Goal: Task Accomplishment & Management: Use online tool/utility

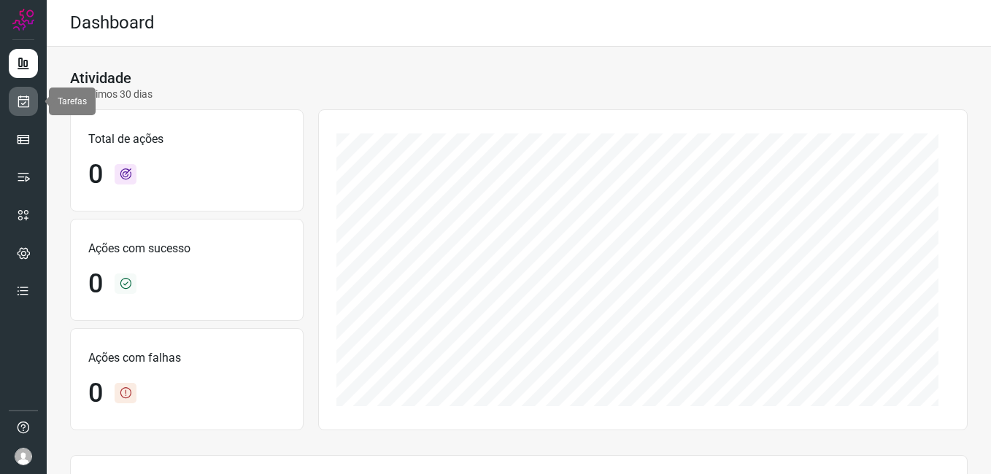
click at [26, 104] on icon at bounding box center [23, 101] width 15 height 15
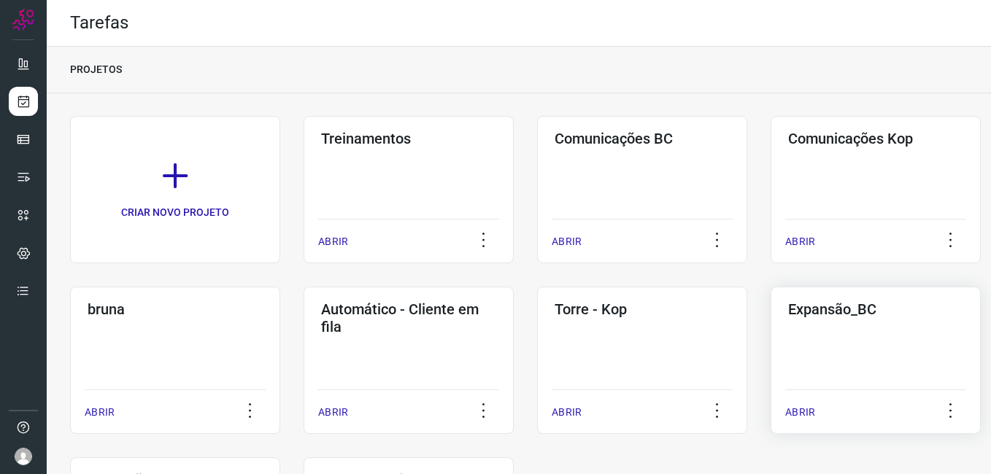
click at [834, 344] on div "Expansão_BC ABRIR" at bounding box center [875, 360] width 210 height 147
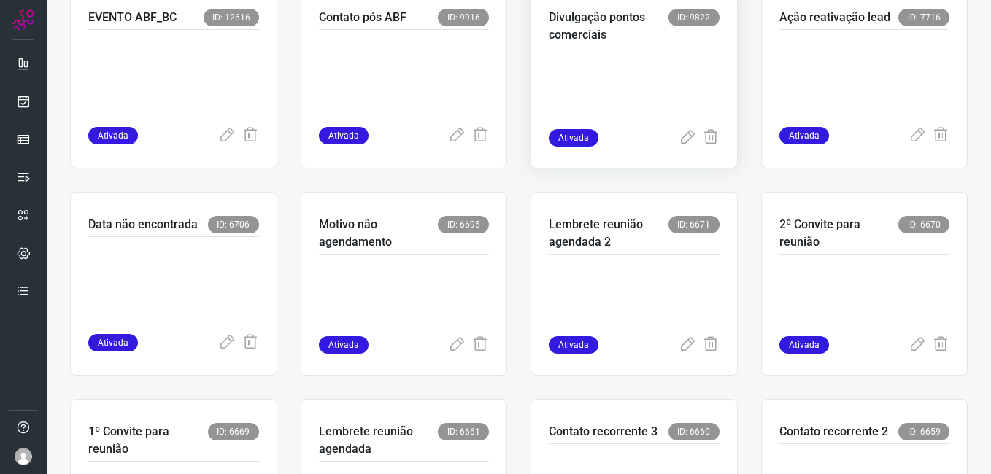
scroll to position [511, 0]
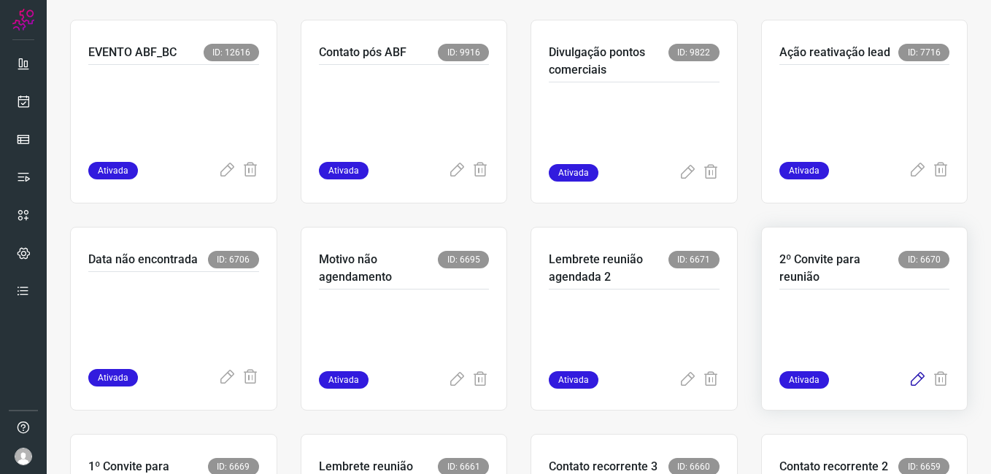
click at [908, 383] on icon at bounding box center [917, 380] width 18 height 18
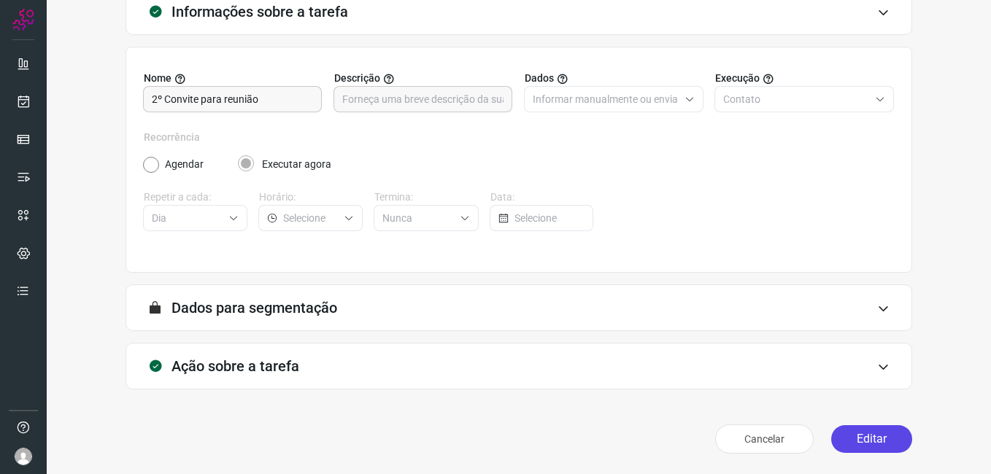
click at [868, 437] on button "Editar" at bounding box center [871, 439] width 81 height 28
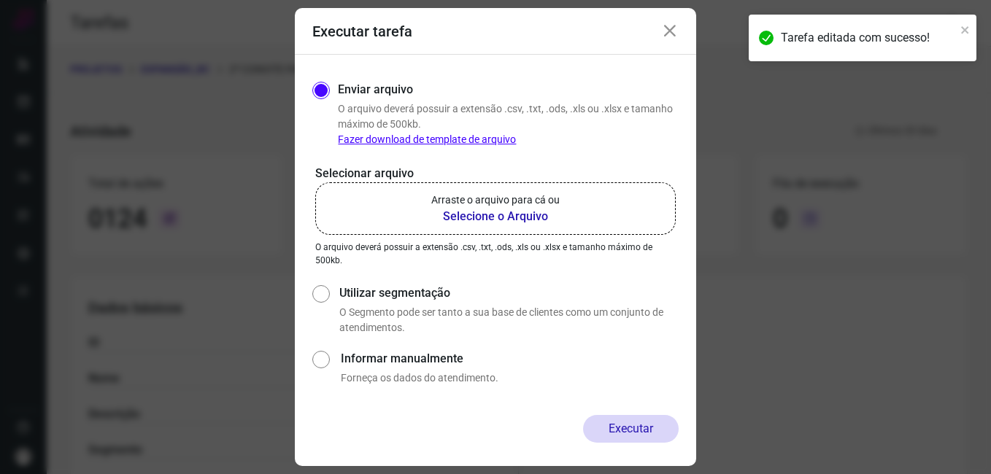
click at [479, 214] on b "Selecione o Arquivo" at bounding box center [495, 217] width 128 height 18
click at [0, 0] on input "Arraste o arquivo para cá ou Selecione o Arquivo" at bounding box center [0, 0] width 0 height 0
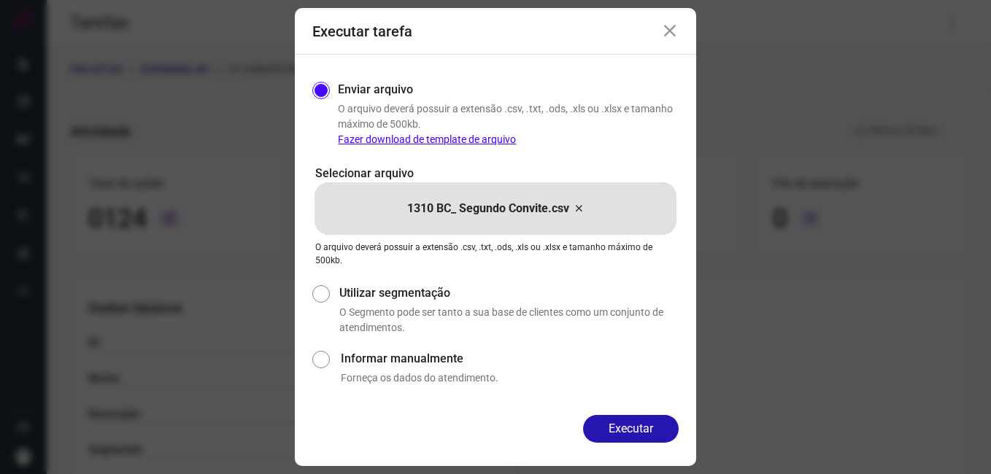
click at [499, 419] on div "Executar" at bounding box center [495, 429] width 366 height 28
click at [599, 433] on button "Executar" at bounding box center [631, 429] width 96 height 28
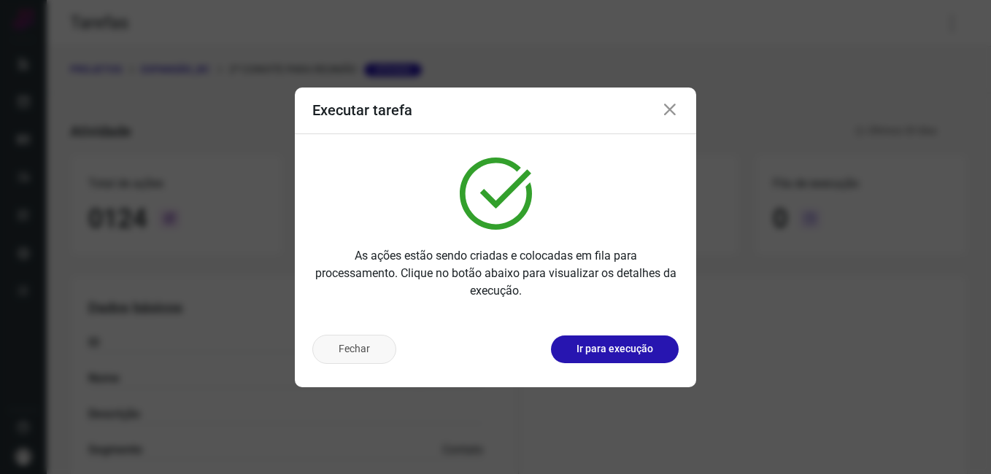
click at [365, 359] on button "Fechar" at bounding box center [354, 349] width 84 height 29
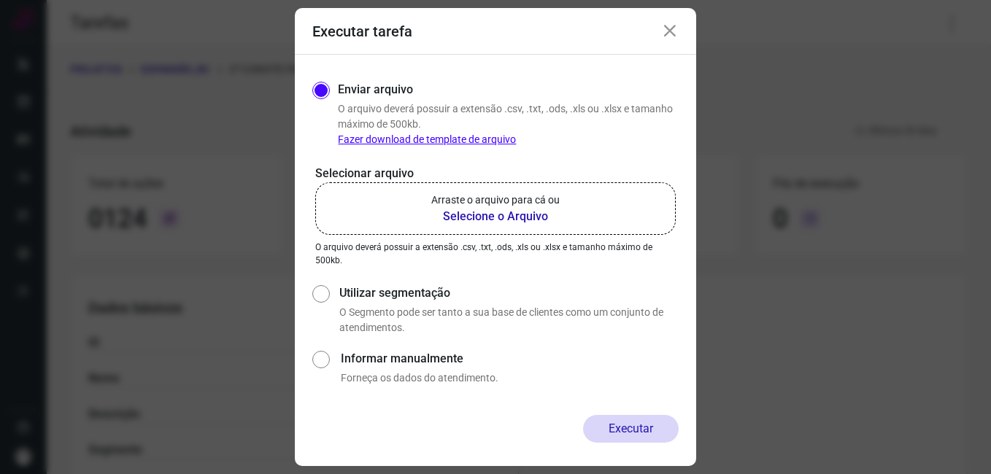
click at [657, 31] on div "Executar tarefa" at bounding box center [495, 31] width 401 height 47
click at [668, 31] on icon at bounding box center [670, 32] width 18 height 18
click at [674, 28] on icon at bounding box center [670, 32] width 18 height 18
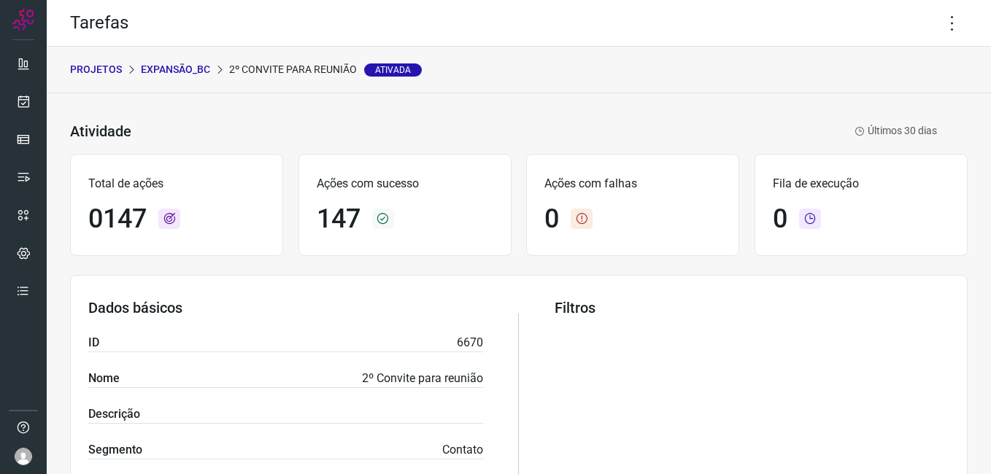
click at [157, 70] on p "Expansão_BC" at bounding box center [175, 69] width 69 height 15
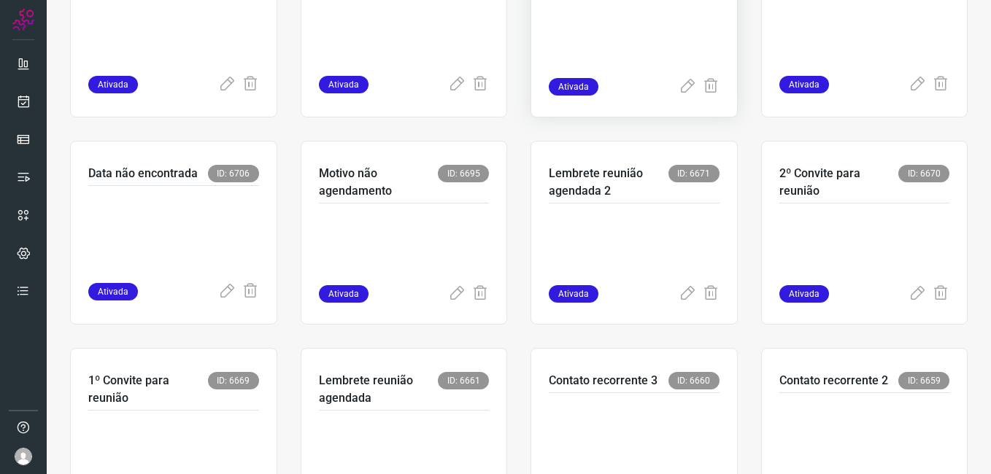
scroll to position [730, 0]
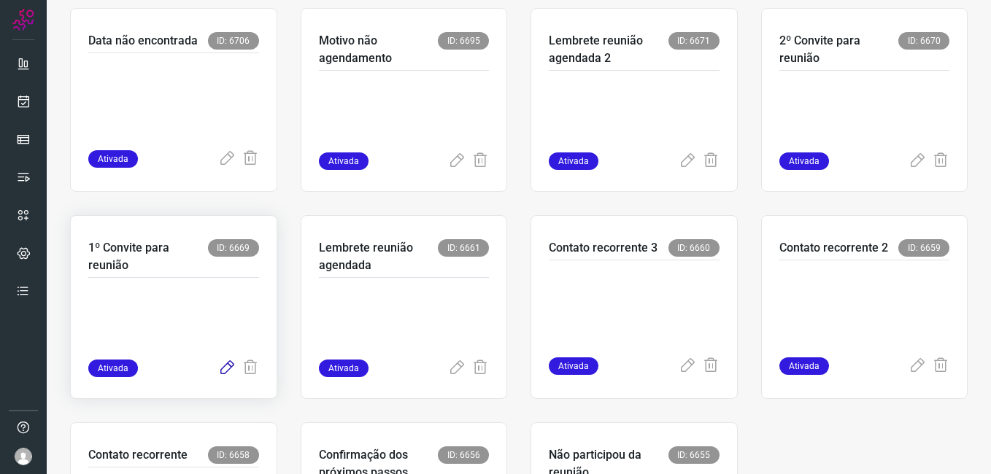
click at [220, 370] on icon at bounding box center [227, 369] width 18 height 18
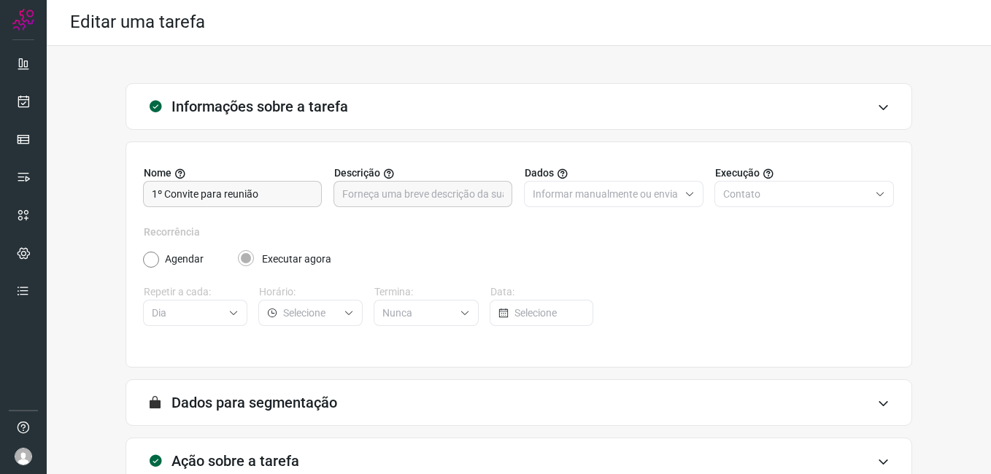
scroll to position [96, 0]
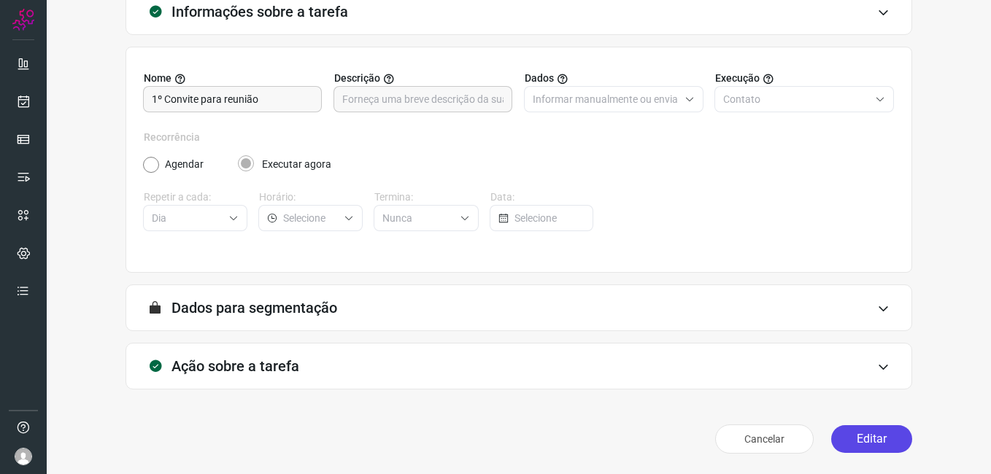
click at [848, 438] on button "Editar" at bounding box center [871, 439] width 81 height 28
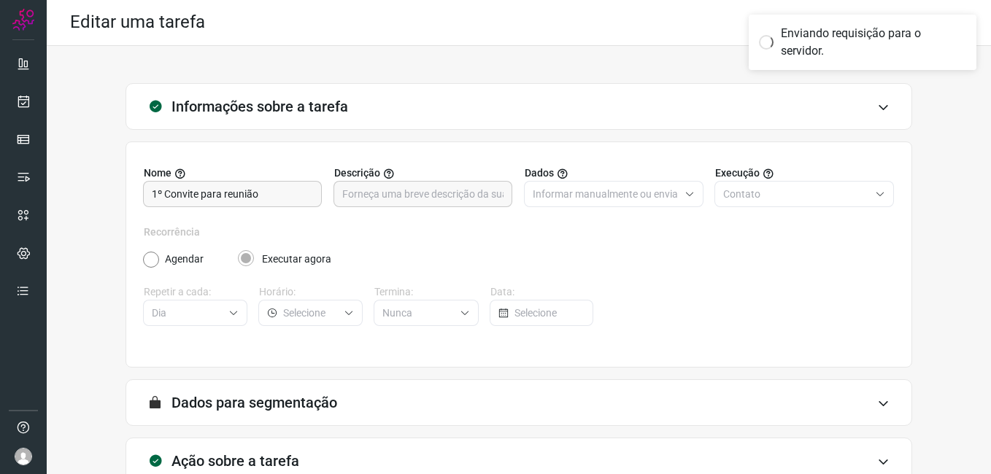
scroll to position [0, 0]
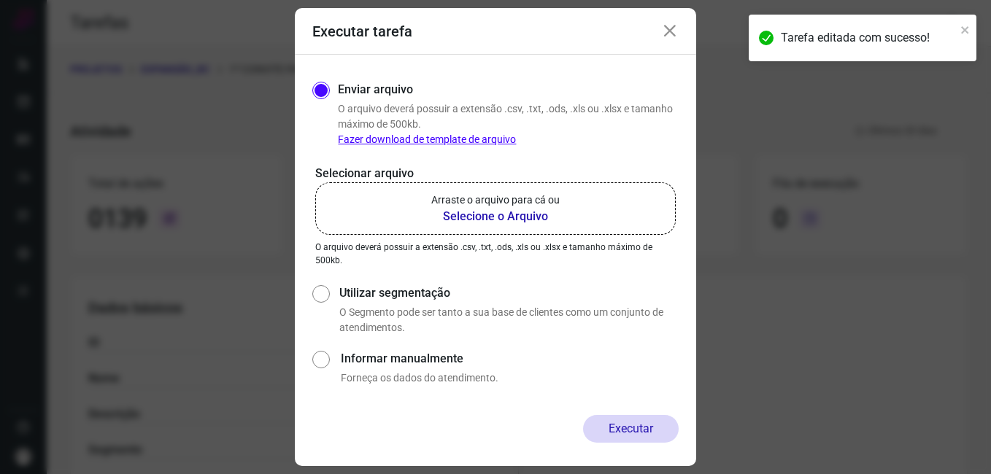
click at [468, 218] on b "Selecione o Arquivo" at bounding box center [495, 217] width 128 height 18
click at [0, 0] on input "Arraste o arquivo para cá ou Selecione o Arquivo" at bounding box center [0, 0] width 0 height 0
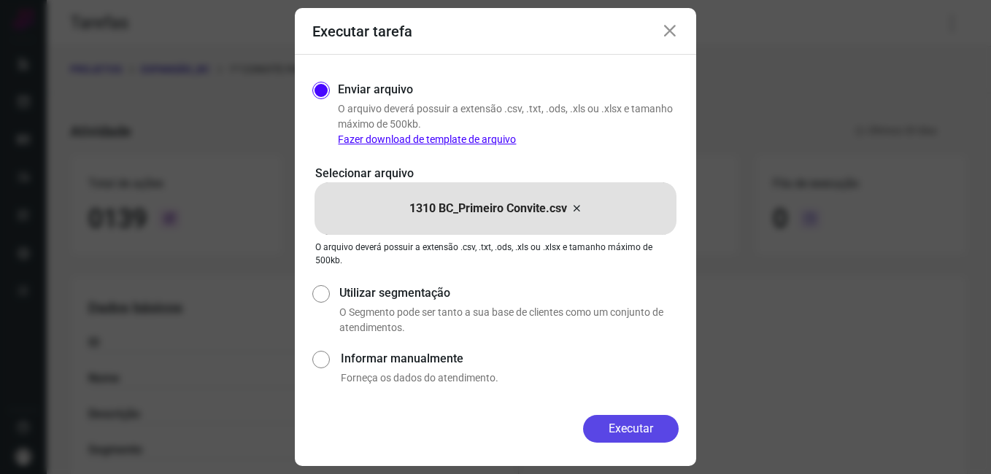
click at [595, 425] on button "Executar" at bounding box center [631, 429] width 96 height 28
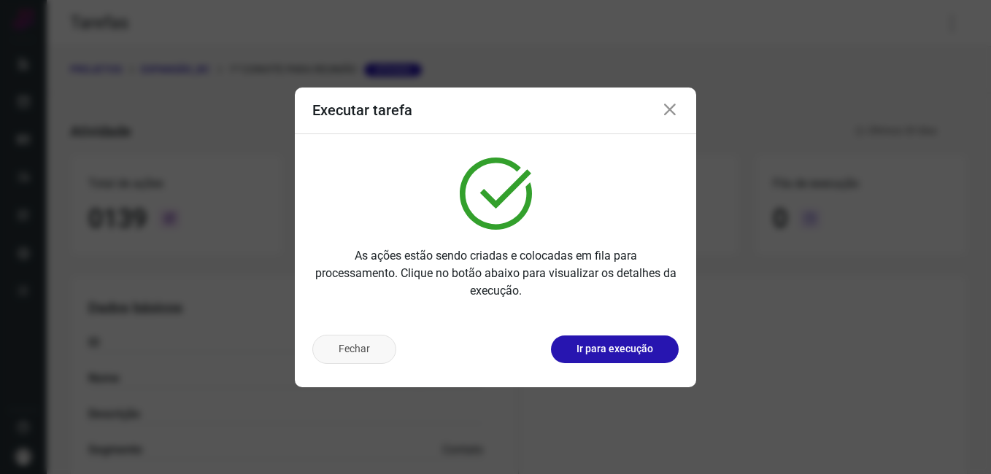
click at [367, 359] on button "Fechar" at bounding box center [354, 349] width 84 height 29
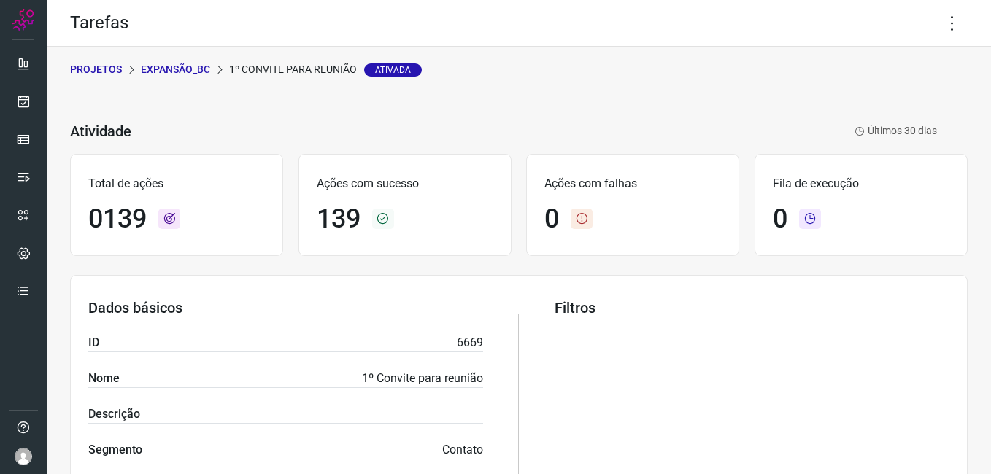
click at [163, 71] on p "Expansão_BC" at bounding box center [175, 69] width 69 height 15
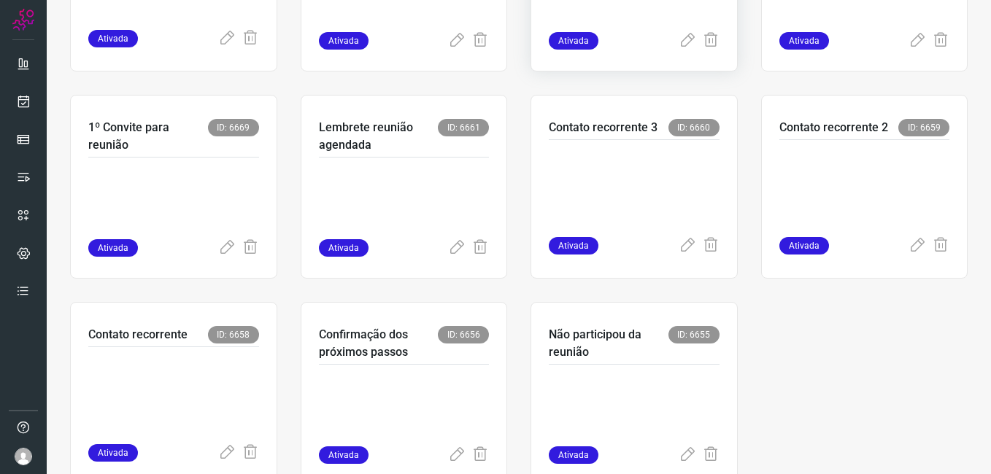
scroll to position [875, 0]
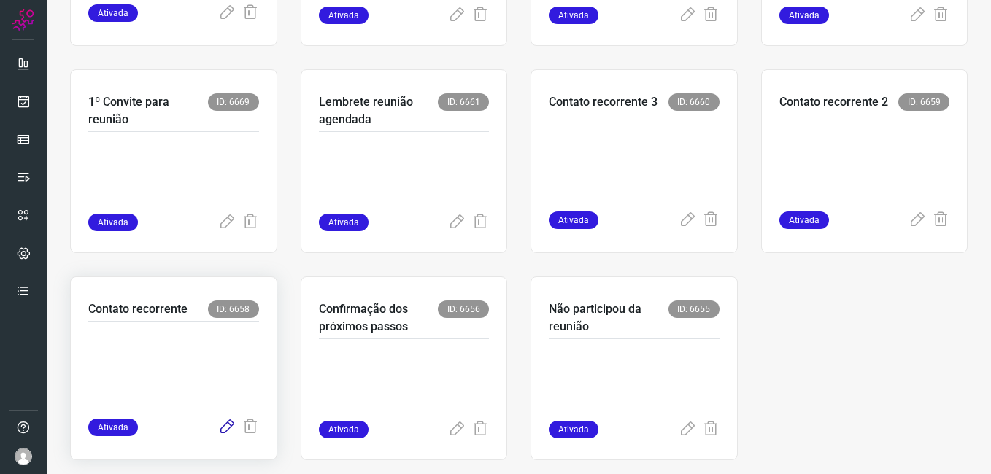
click at [218, 430] on icon at bounding box center [227, 428] width 18 height 18
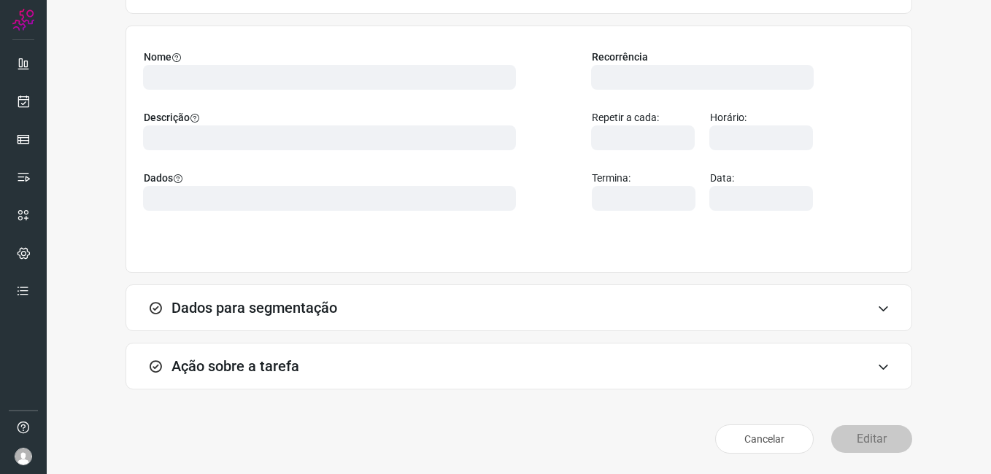
scroll to position [96, 0]
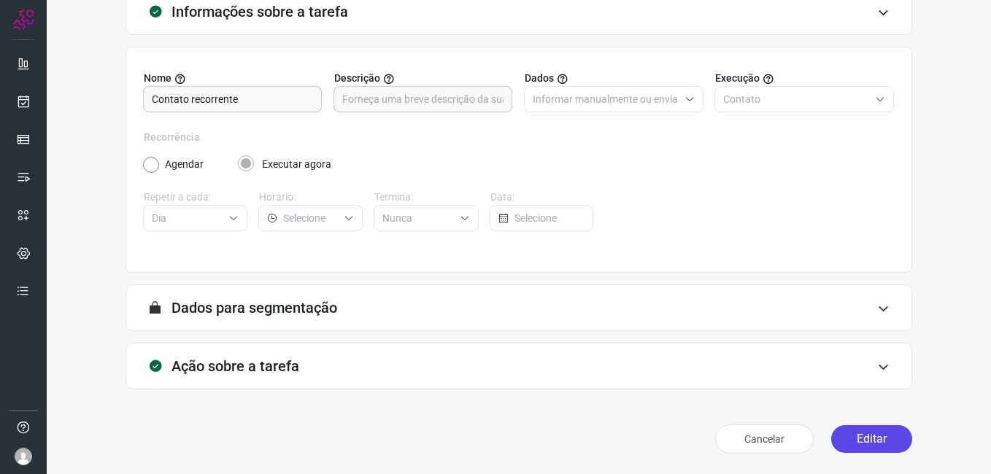
click at [846, 436] on button "Editar" at bounding box center [871, 439] width 81 height 28
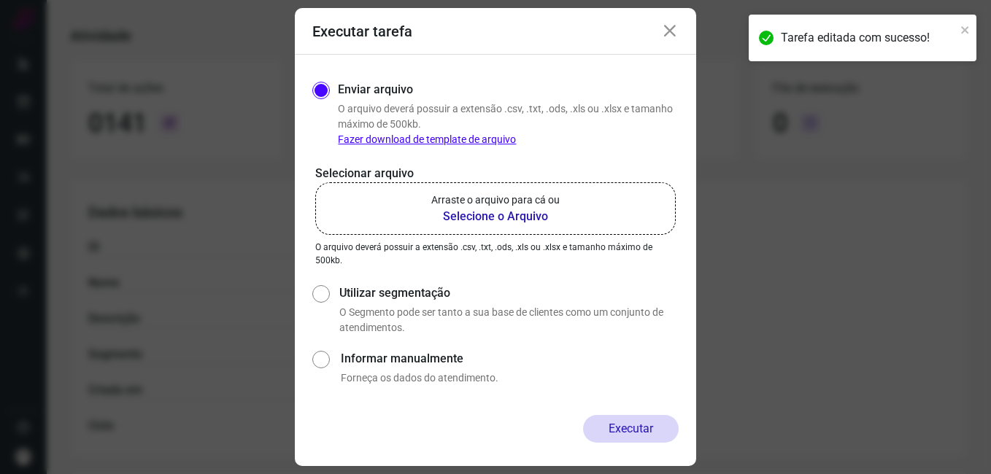
click at [497, 217] on b "Selecione o Arquivo" at bounding box center [495, 217] width 128 height 18
click at [0, 0] on input "Arraste o arquivo para cá ou Selecione o Arquivo" at bounding box center [0, 0] width 0 height 0
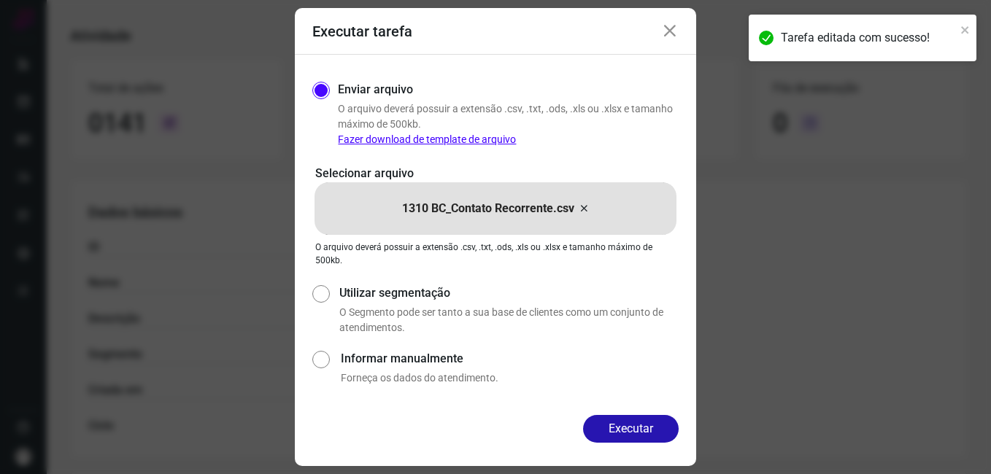
drag, startPoint x: 607, startPoint y: 427, endPoint x: 586, endPoint y: 424, distance: 21.5
click at [607, 428] on button "Executar" at bounding box center [631, 429] width 96 height 28
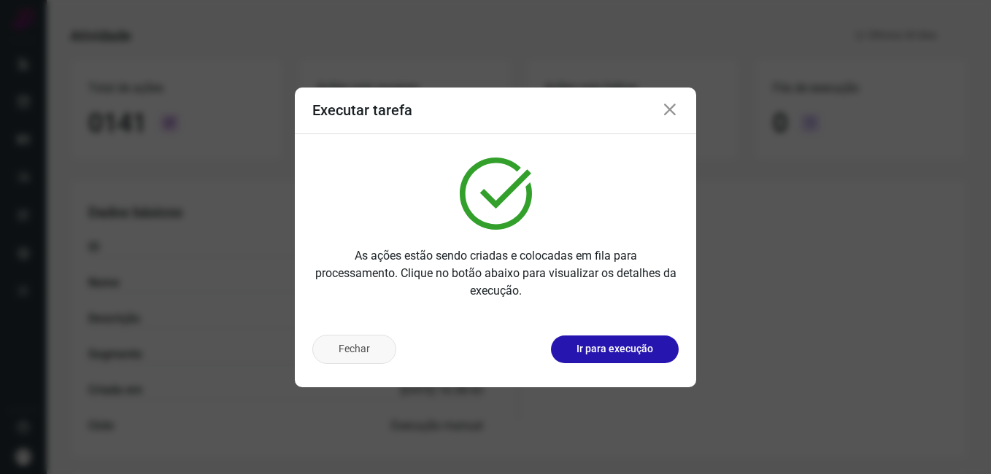
click at [334, 353] on button "Fechar" at bounding box center [354, 349] width 84 height 29
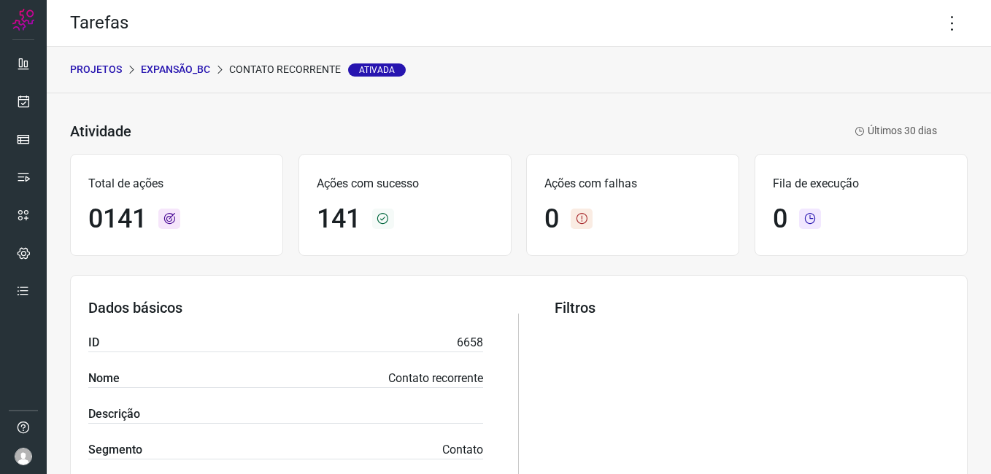
click at [195, 78] on div "PROJETOS Expansão_BC Contato recorrente Ativada" at bounding box center [519, 70] width 944 height 47
click at [193, 71] on p "Expansão_BC" at bounding box center [175, 69] width 69 height 15
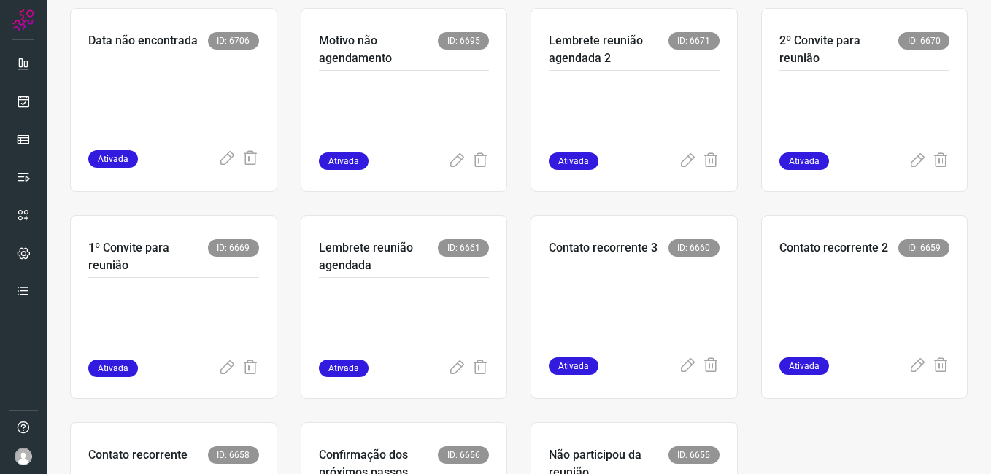
scroll to position [802, 0]
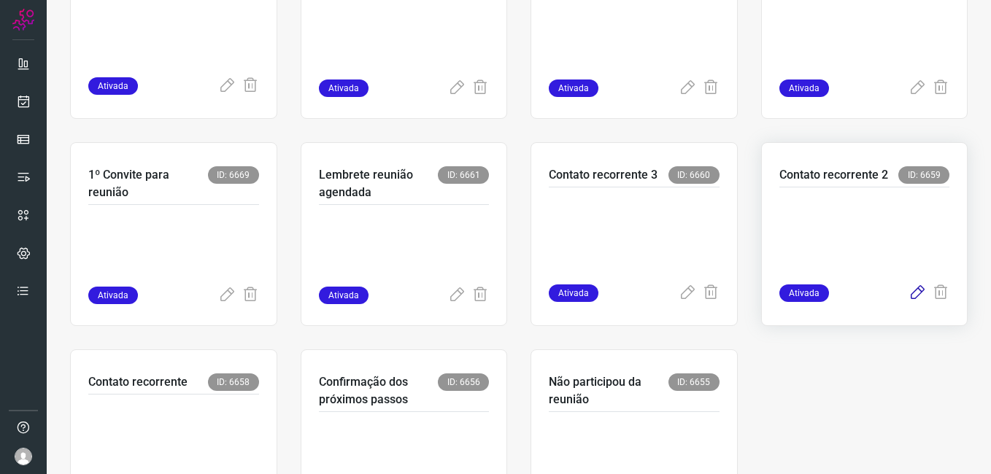
click at [908, 294] on icon at bounding box center [917, 294] width 18 height 18
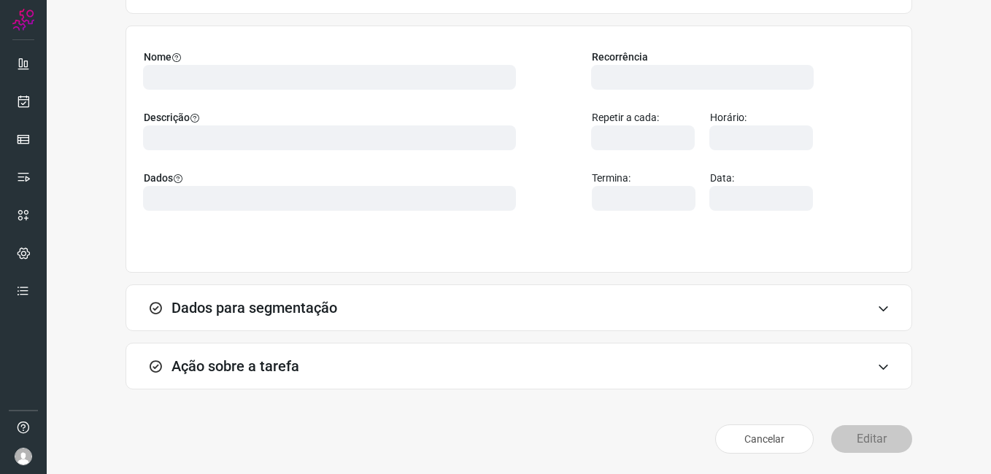
scroll to position [96, 0]
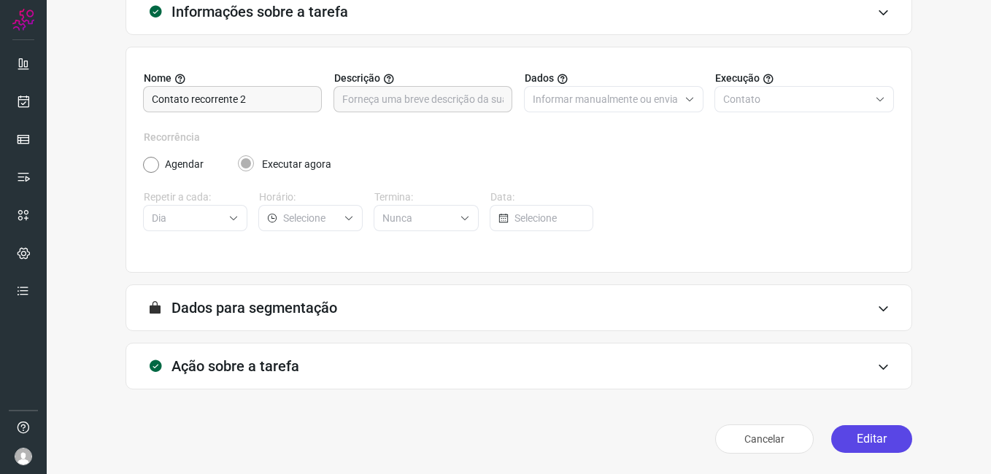
click at [844, 435] on button "Editar" at bounding box center [871, 439] width 81 height 28
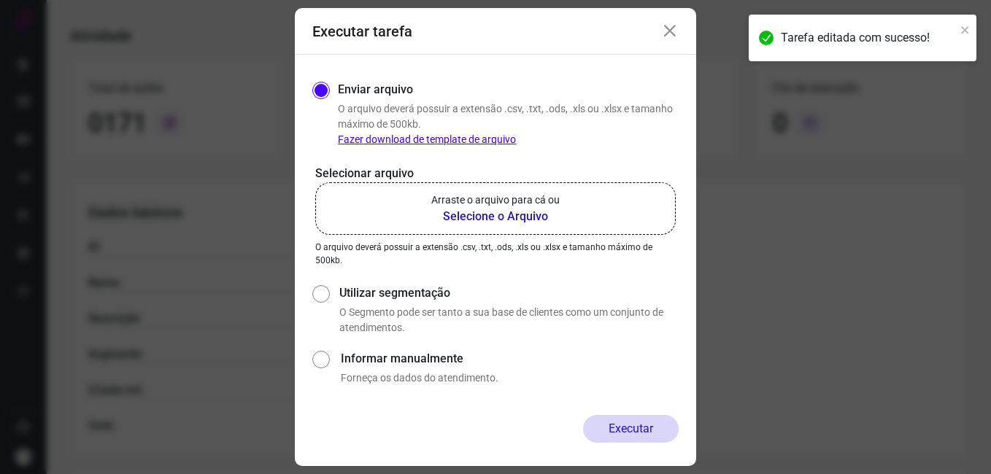
click at [474, 218] on b "Selecione o Arquivo" at bounding box center [495, 217] width 128 height 18
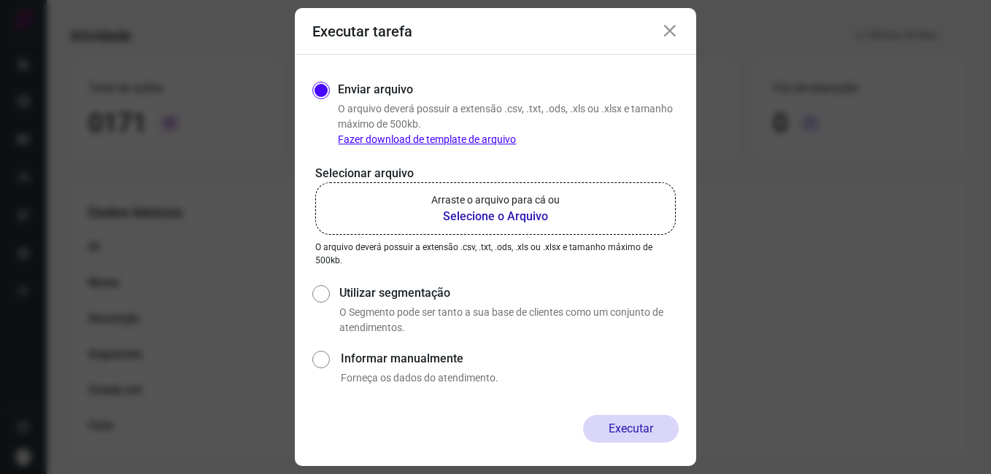
drag, startPoint x: 474, startPoint y: 218, endPoint x: 487, endPoint y: 216, distance: 12.6
click at [487, 216] on b "Selecione o Arquivo" at bounding box center [495, 217] width 128 height 18
click at [0, 0] on input "Arraste o arquivo para cá ou Selecione o Arquivo" at bounding box center [0, 0] width 0 height 0
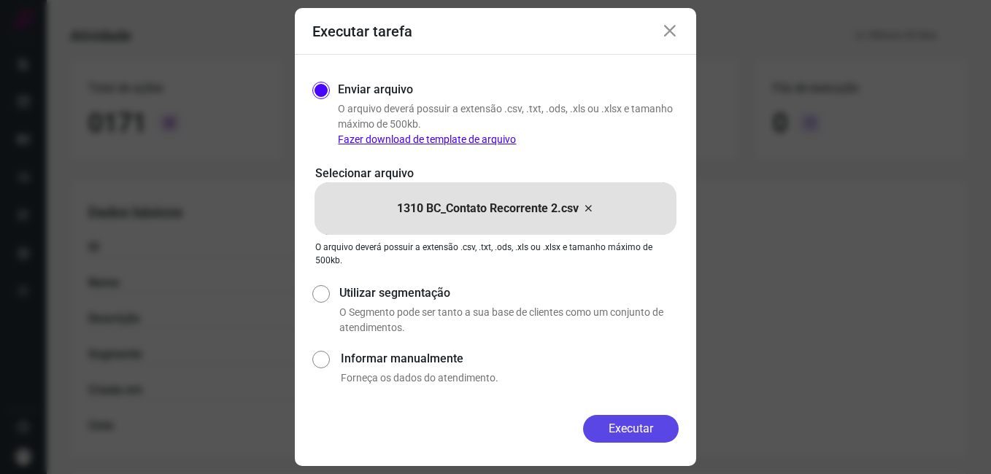
click at [603, 420] on button "Executar" at bounding box center [631, 429] width 96 height 28
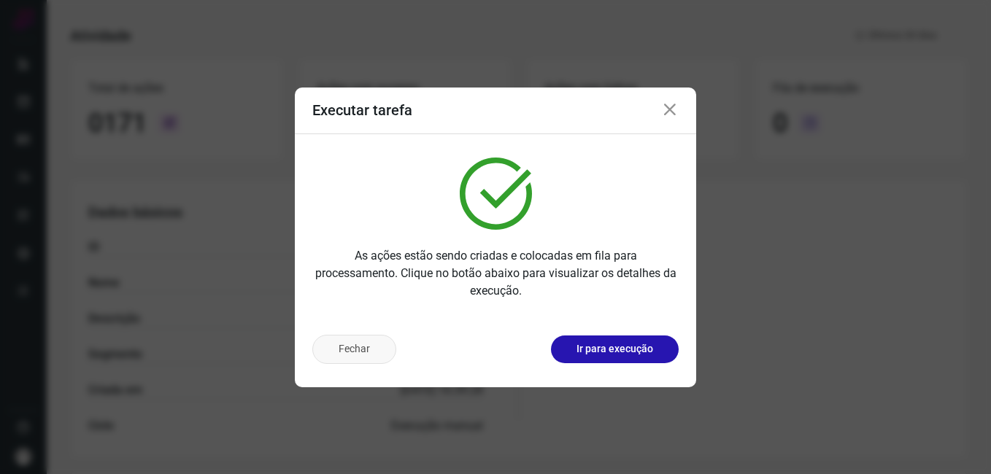
click at [368, 347] on button "Fechar" at bounding box center [354, 349] width 84 height 29
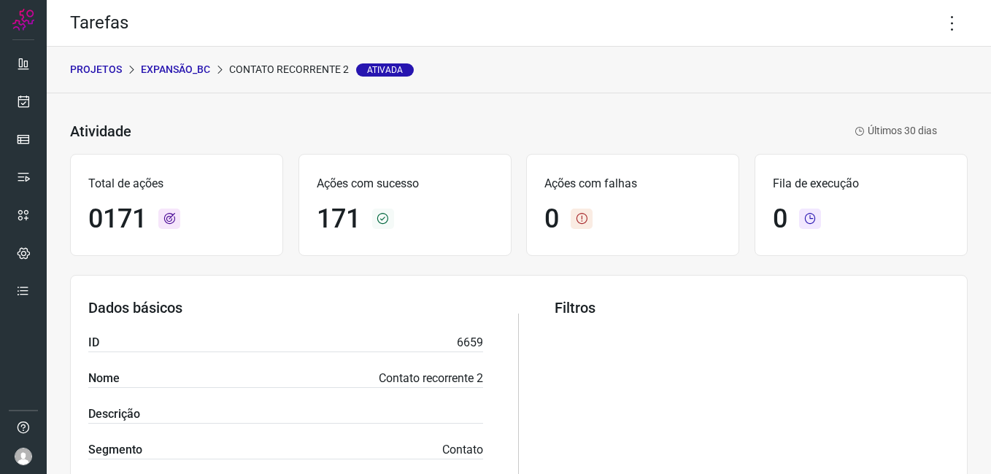
click at [176, 64] on p "Expansão_BC" at bounding box center [175, 69] width 69 height 15
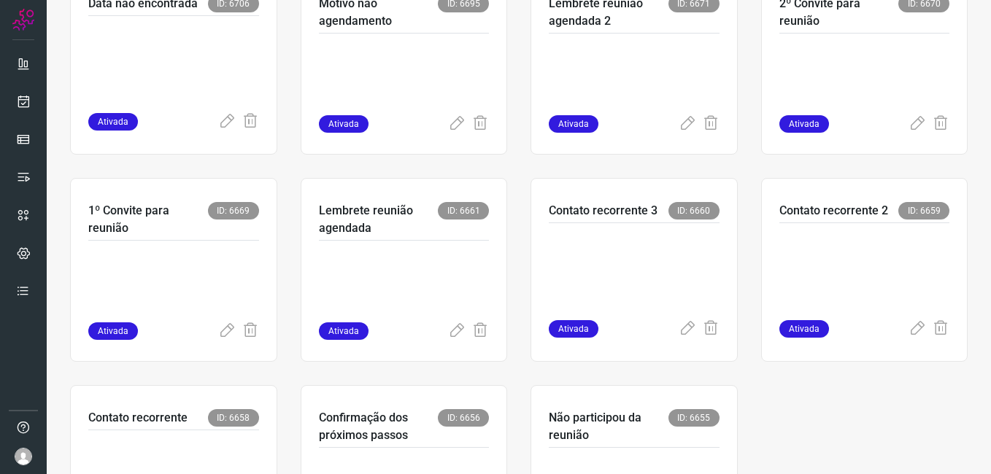
scroll to position [802, 0]
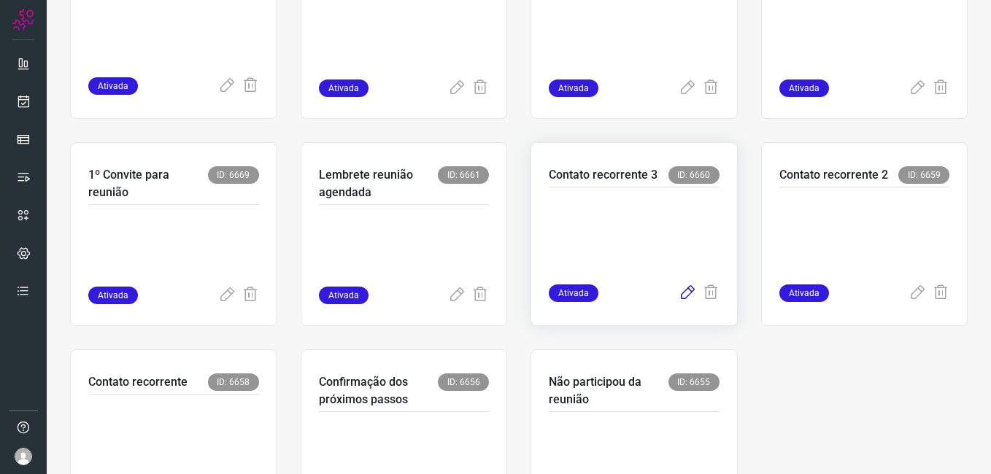
click at [678, 295] on icon at bounding box center [687, 294] width 18 height 18
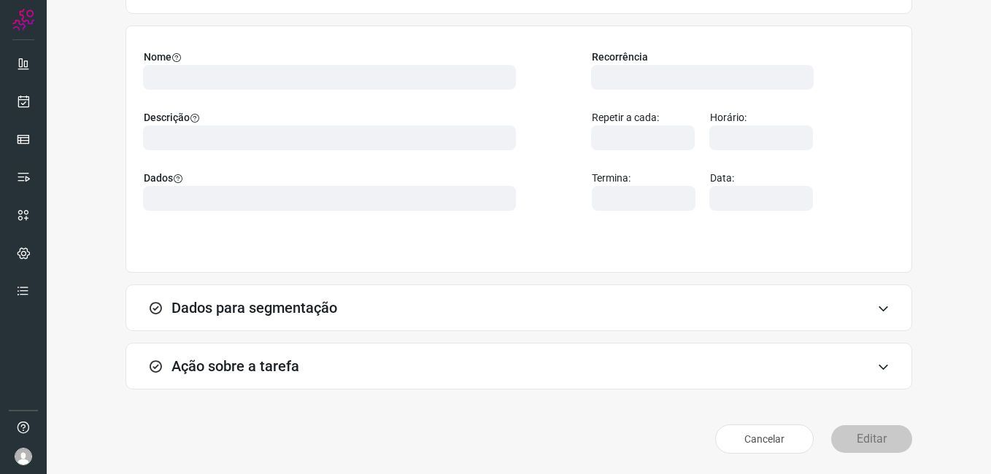
scroll to position [96, 0]
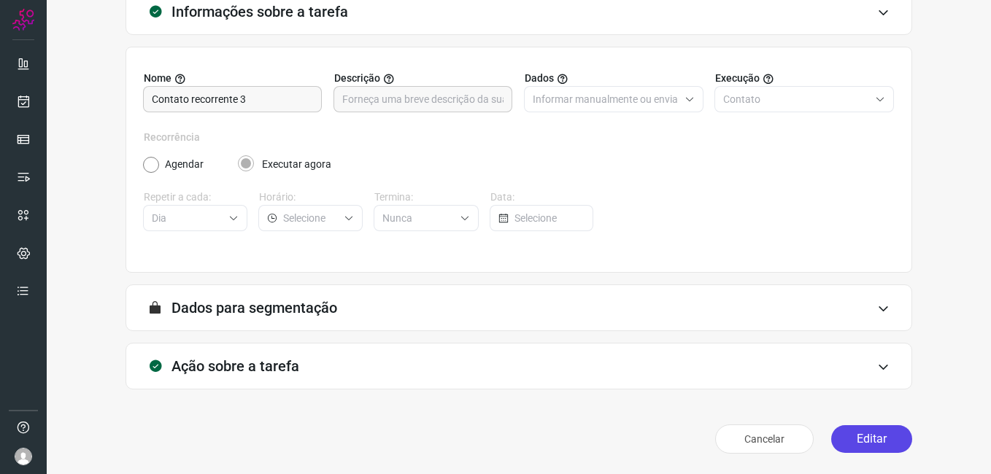
click at [870, 446] on button "Editar" at bounding box center [871, 439] width 81 height 28
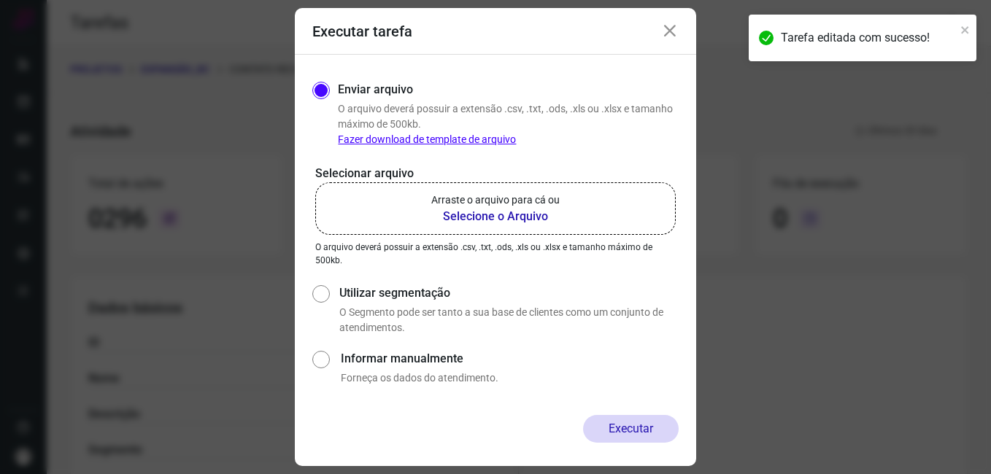
click at [483, 216] on b "Selecione o Arquivo" at bounding box center [495, 217] width 128 height 18
click at [0, 0] on input "Arraste o arquivo para cá ou Selecione o Arquivo" at bounding box center [0, 0] width 0 height 0
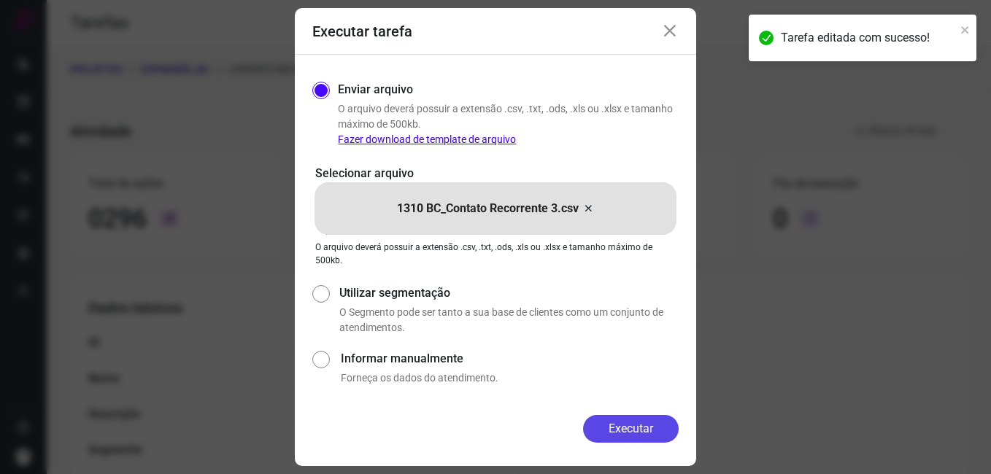
click at [592, 430] on button "Executar" at bounding box center [631, 429] width 96 height 28
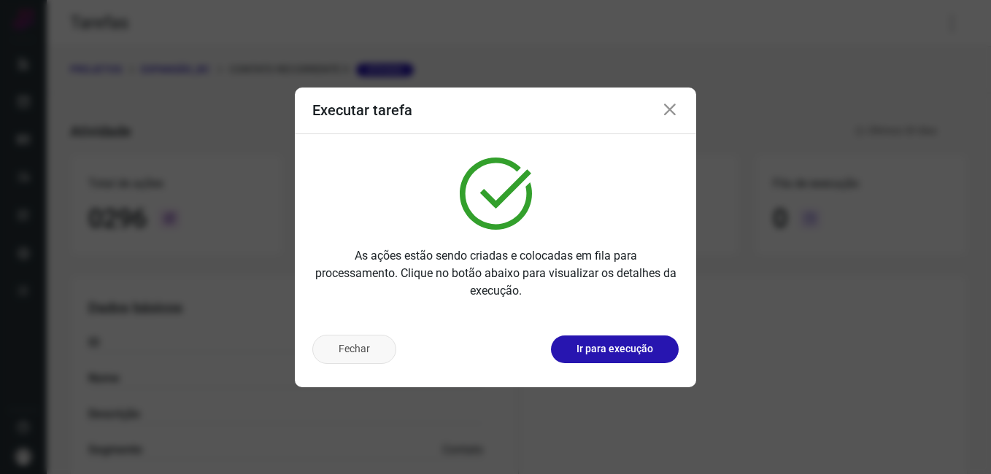
click at [382, 350] on button "Fechar" at bounding box center [354, 349] width 84 height 29
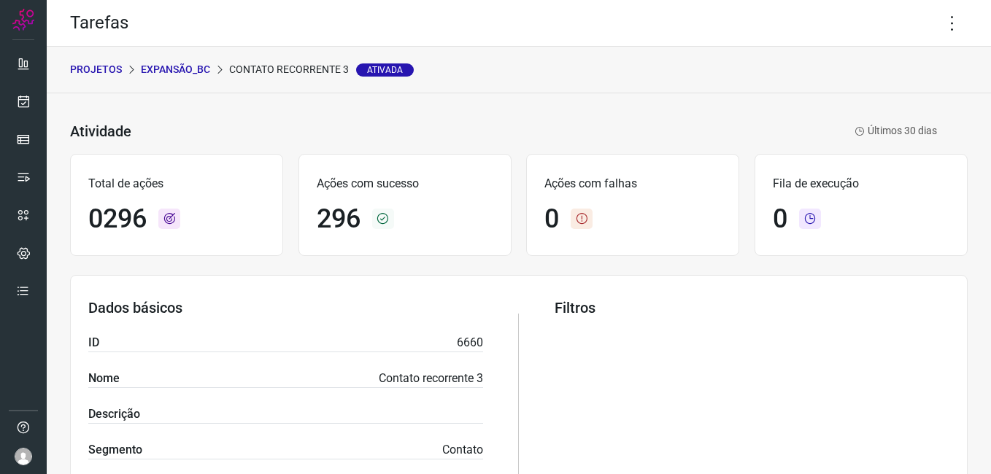
click at [192, 71] on p "Expansão_BC" at bounding box center [175, 69] width 69 height 15
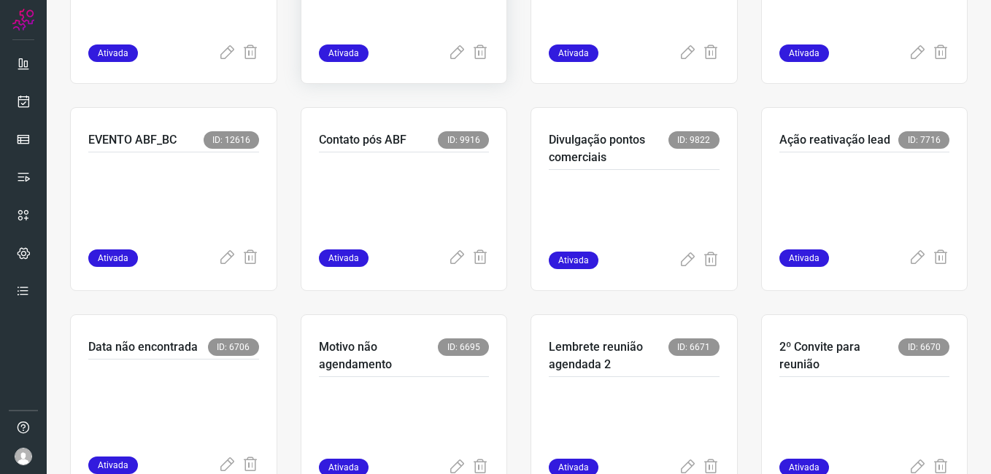
scroll to position [438, 0]
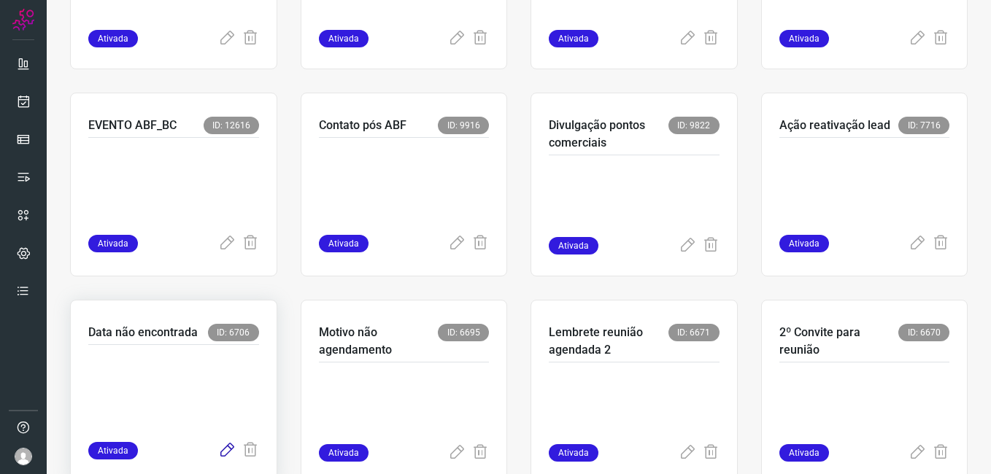
click at [227, 452] on icon at bounding box center [227, 451] width 18 height 18
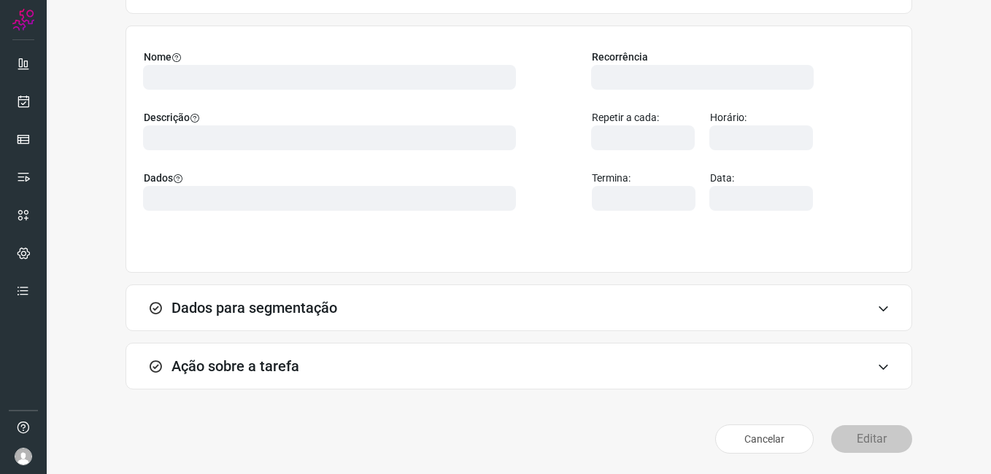
scroll to position [96, 0]
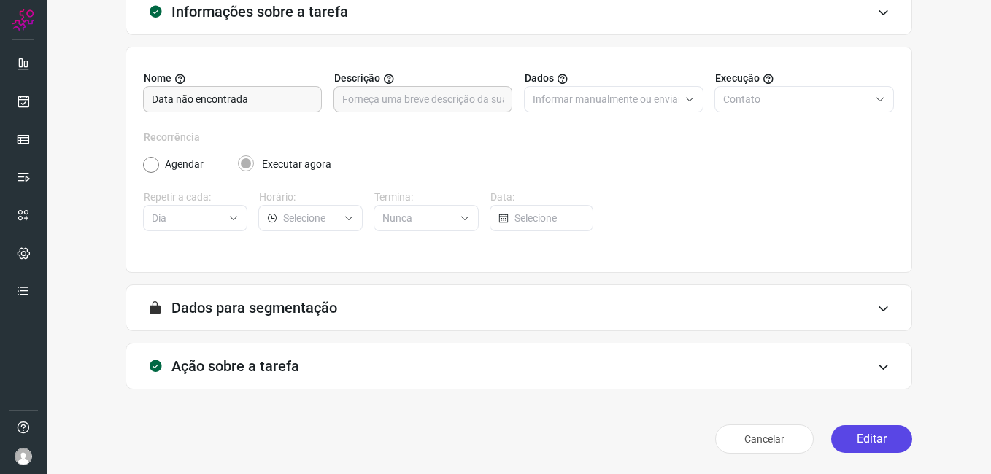
click at [841, 444] on button "Editar" at bounding box center [871, 439] width 81 height 28
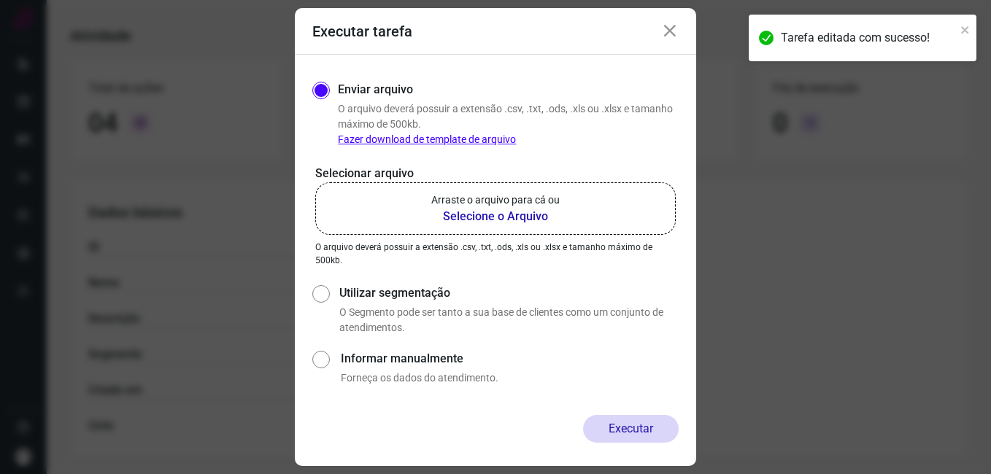
click at [480, 216] on b "Selecione o Arquivo" at bounding box center [495, 217] width 128 height 18
click at [0, 0] on input "Arraste o arquivo para cá ou Selecione o Arquivo" at bounding box center [0, 0] width 0 height 0
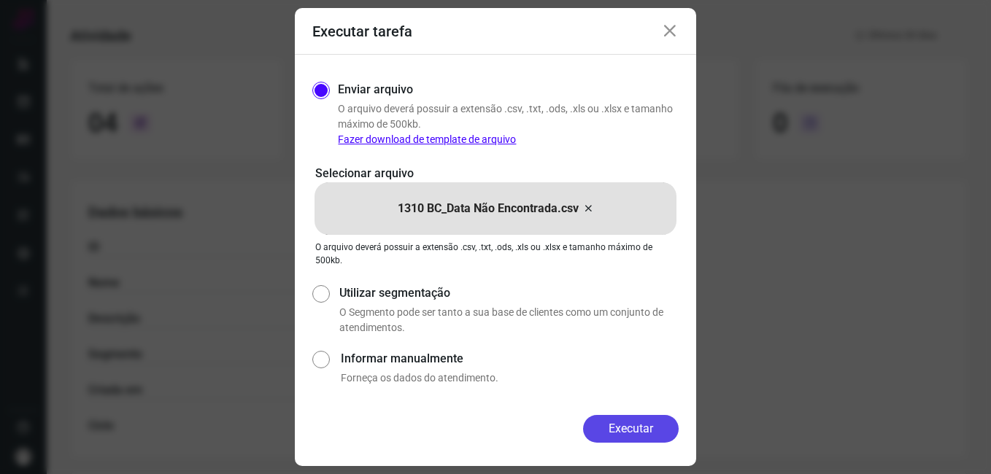
click at [595, 425] on button "Executar" at bounding box center [631, 429] width 96 height 28
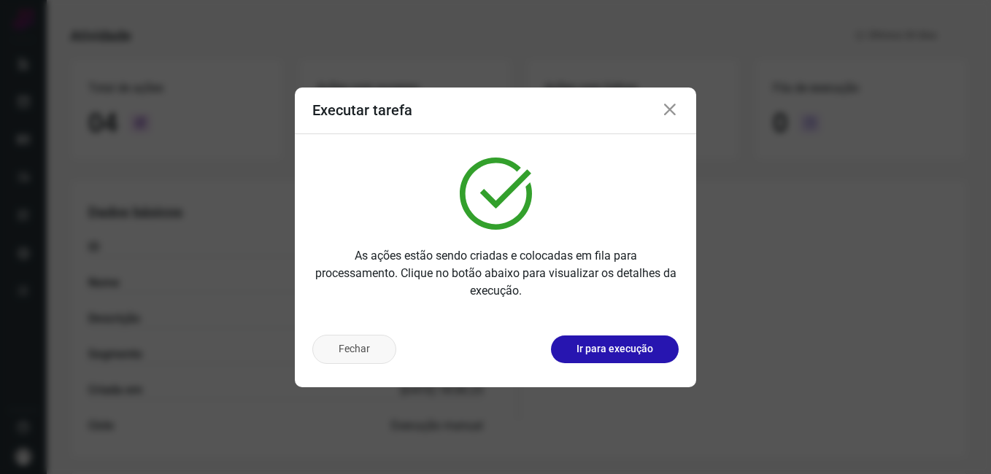
click at [371, 352] on button "Fechar" at bounding box center [354, 349] width 84 height 29
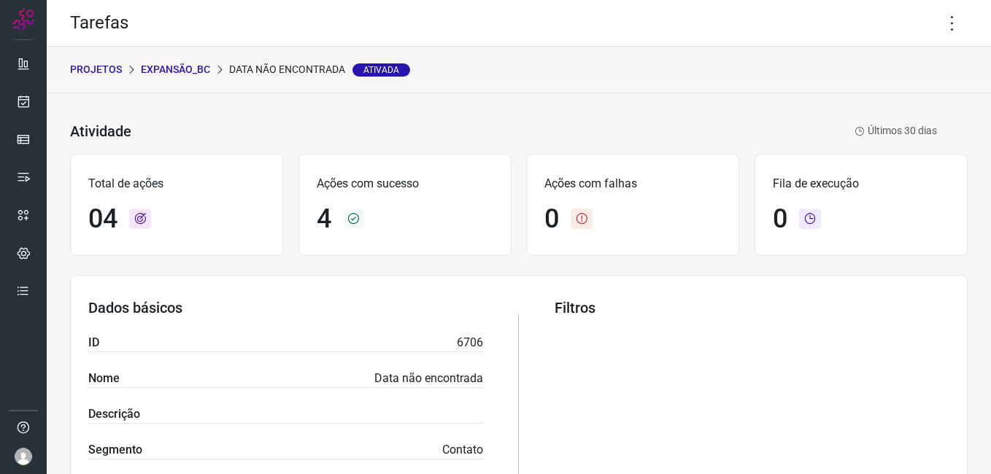
click at [185, 68] on p "Expansão_BC" at bounding box center [175, 69] width 69 height 15
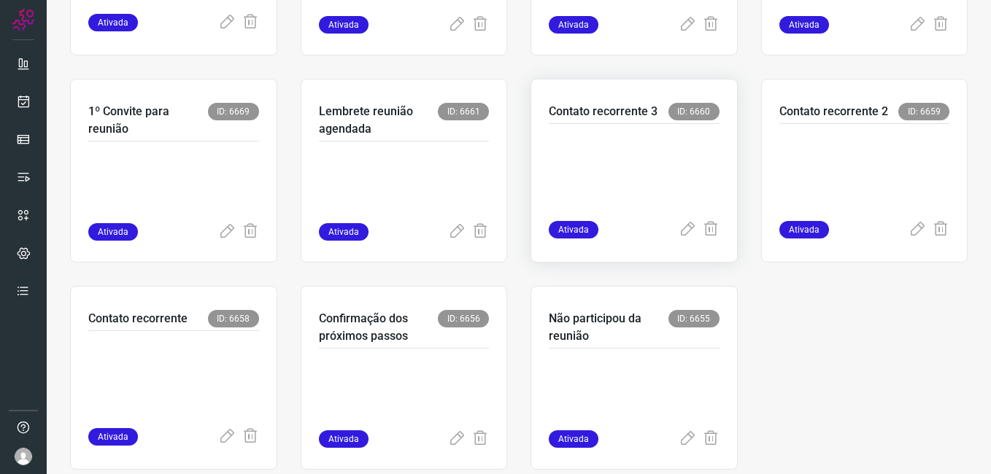
scroll to position [898, 0]
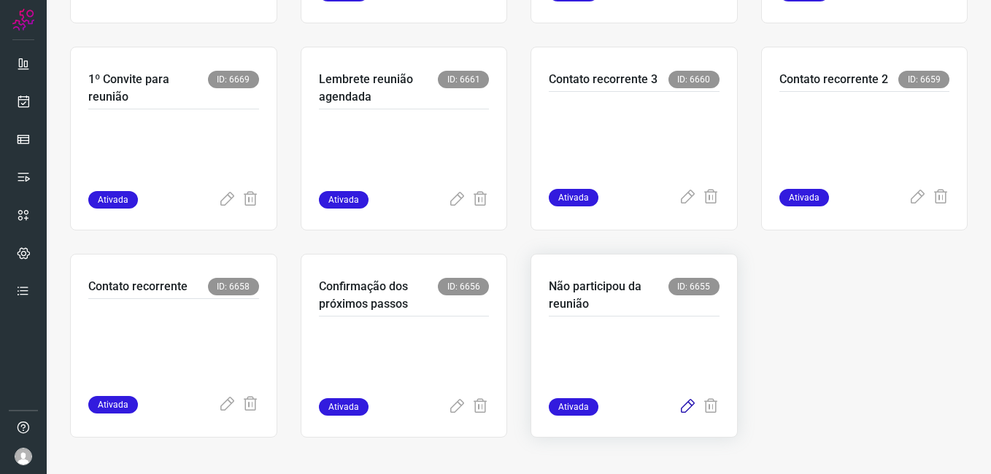
click at [678, 409] on icon at bounding box center [687, 407] width 18 height 18
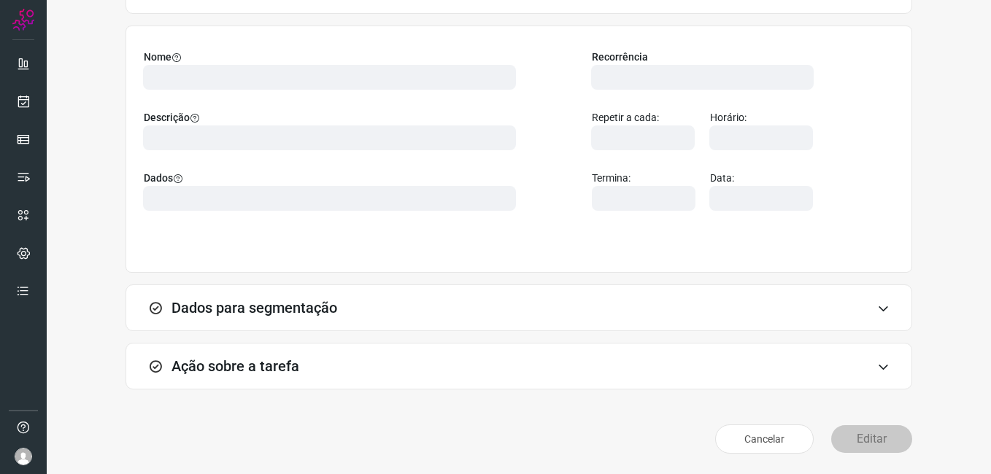
scroll to position [96, 0]
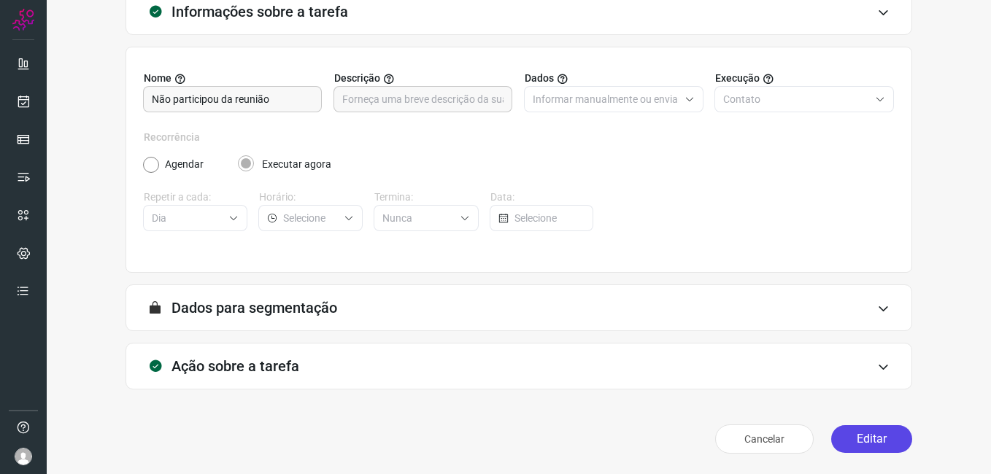
click at [846, 436] on button "Editar" at bounding box center [871, 439] width 81 height 28
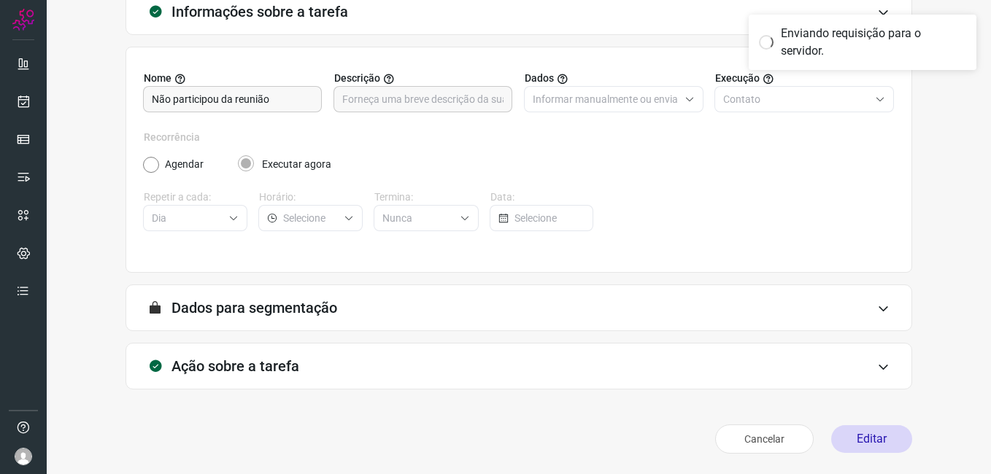
scroll to position [0, 0]
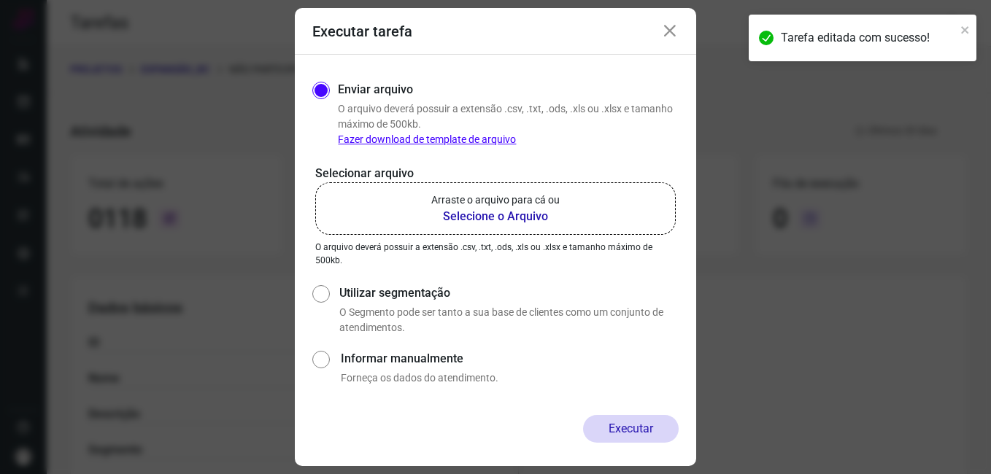
click at [481, 217] on b "Selecione o Arquivo" at bounding box center [495, 217] width 128 height 18
click at [0, 0] on input "Arraste o arquivo para cá ou Selecione o Arquivo" at bounding box center [0, 0] width 0 height 0
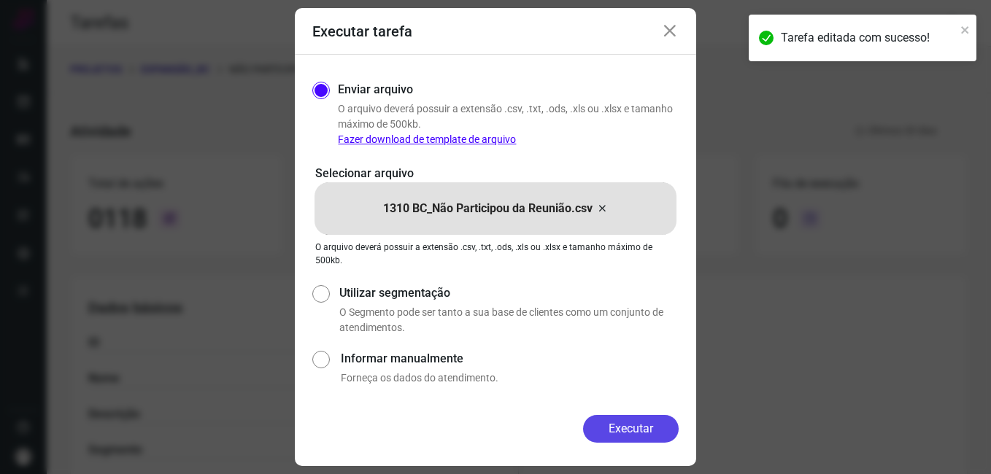
click at [604, 427] on button "Executar" at bounding box center [631, 429] width 96 height 28
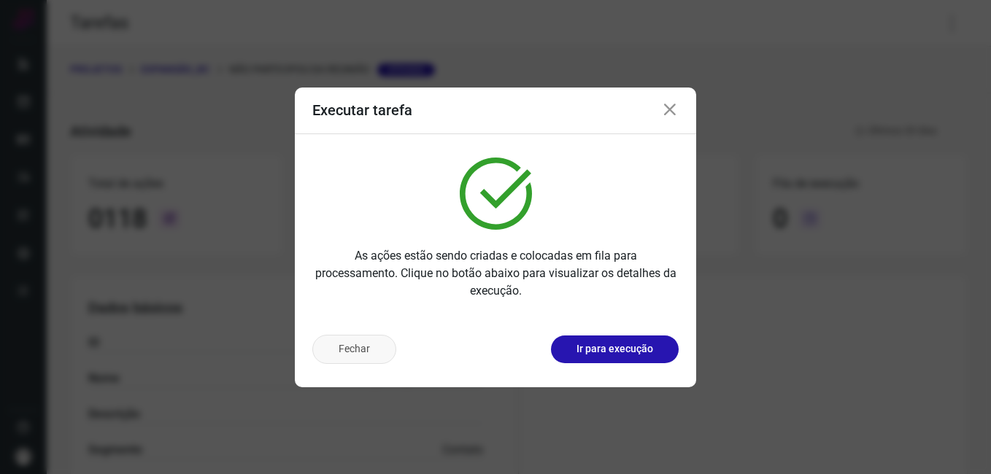
click at [366, 356] on button "Fechar" at bounding box center [354, 349] width 84 height 29
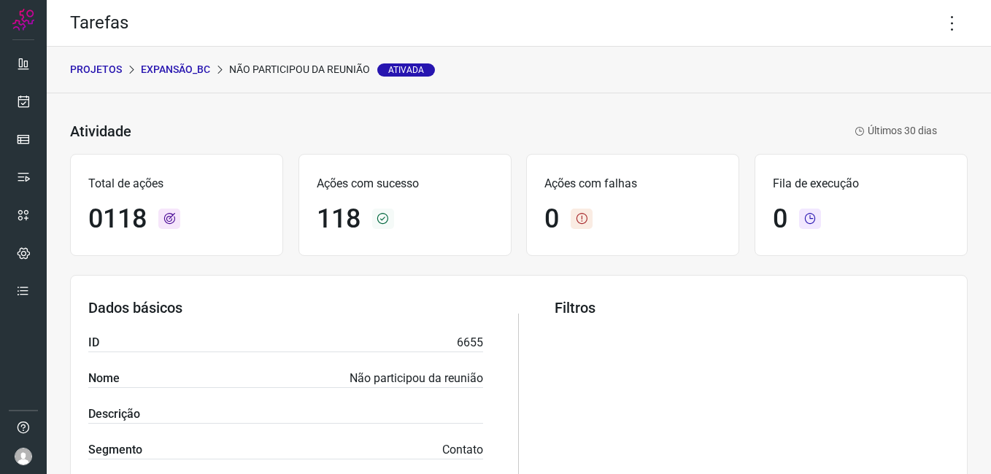
click at [187, 71] on p "Expansão_BC" at bounding box center [175, 69] width 69 height 15
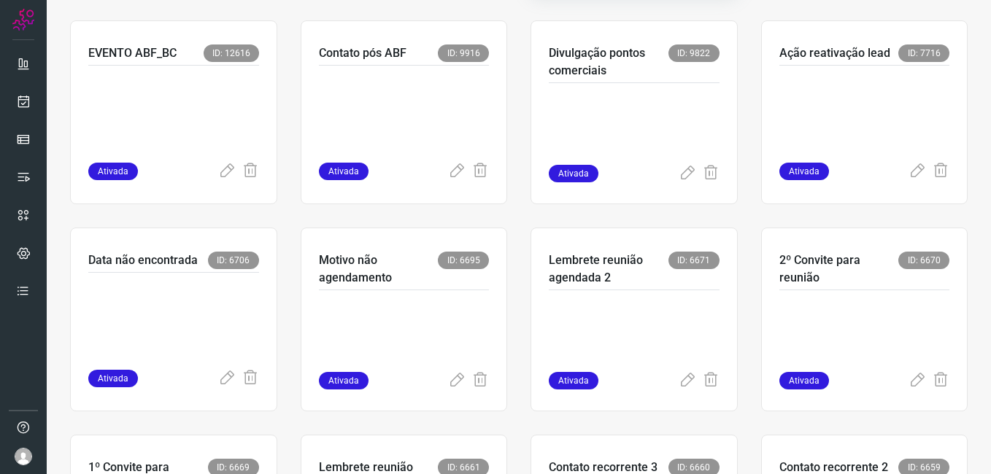
scroll to position [511, 0]
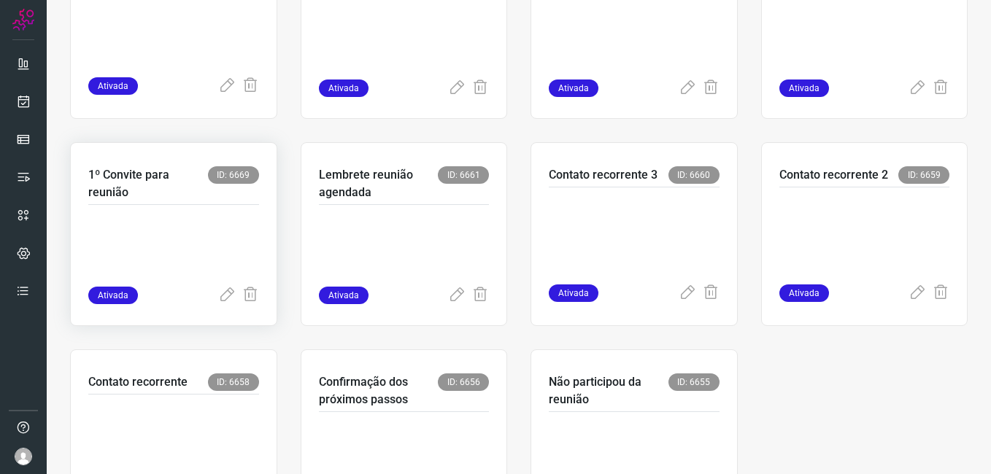
click at [204, 246] on p at bounding box center [173, 250] width 171 height 73
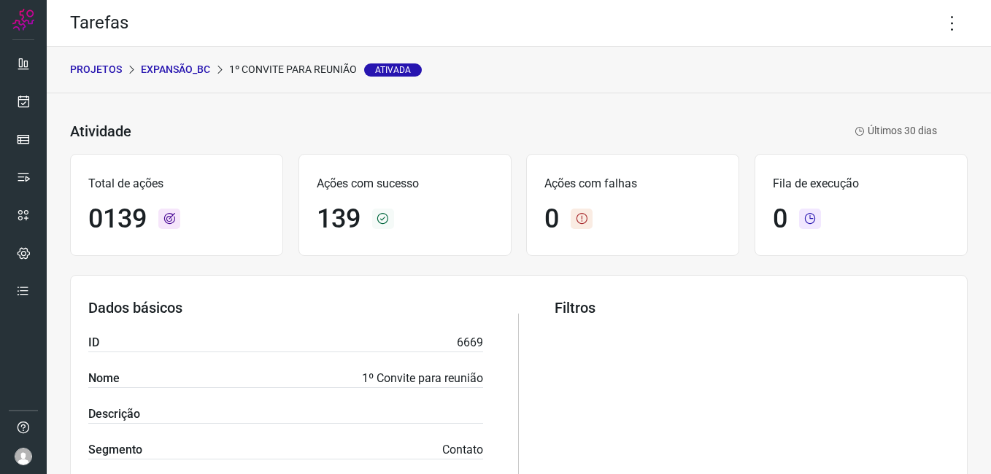
click at [169, 70] on p "Expansão_BC" at bounding box center [175, 69] width 69 height 15
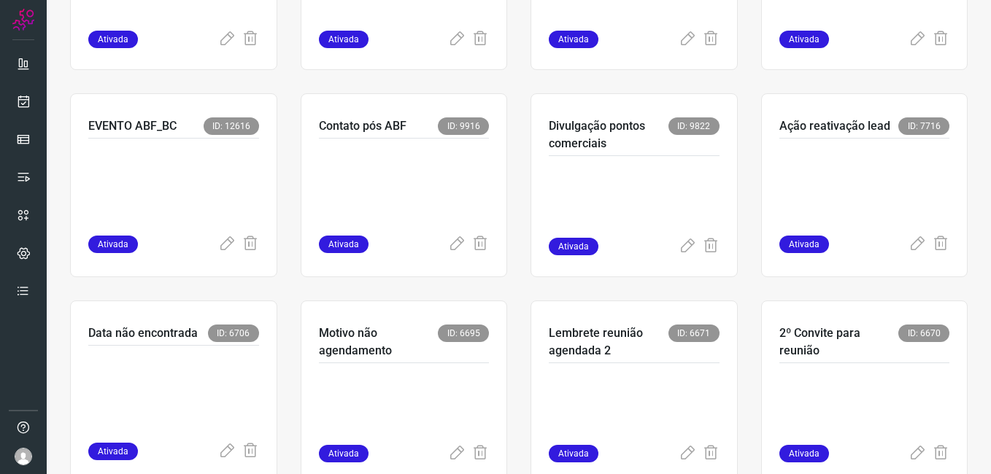
scroll to position [438, 0]
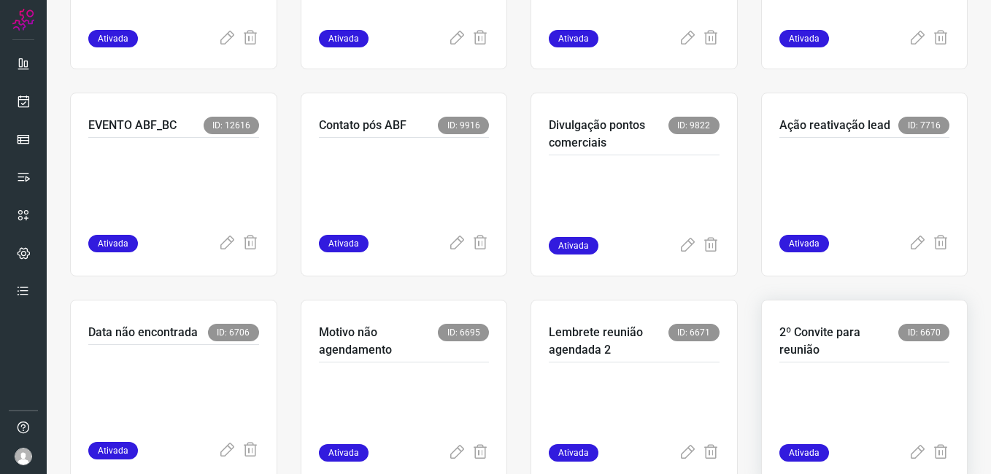
click at [855, 368] on div at bounding box center [864, 404] width 171 height 82
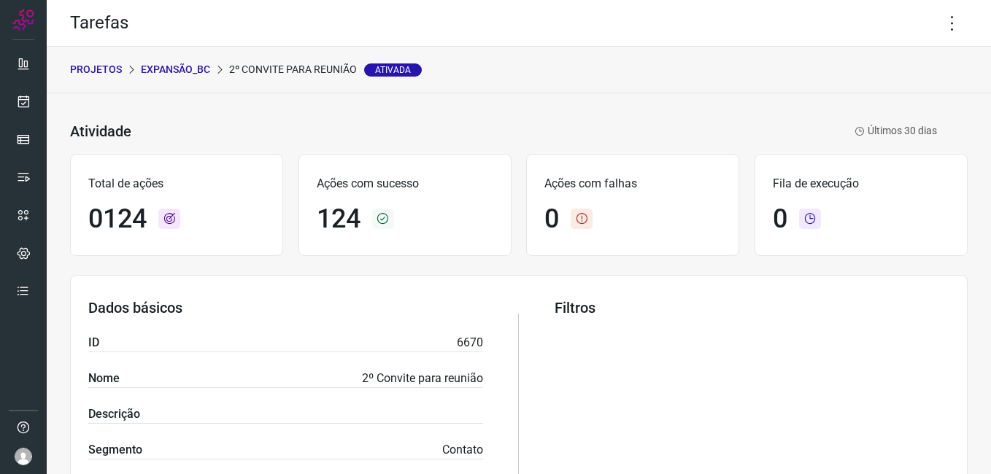
click at [177, 66] on p "Expansão_BC" at bounding box center [175, 69] width 69 height 15
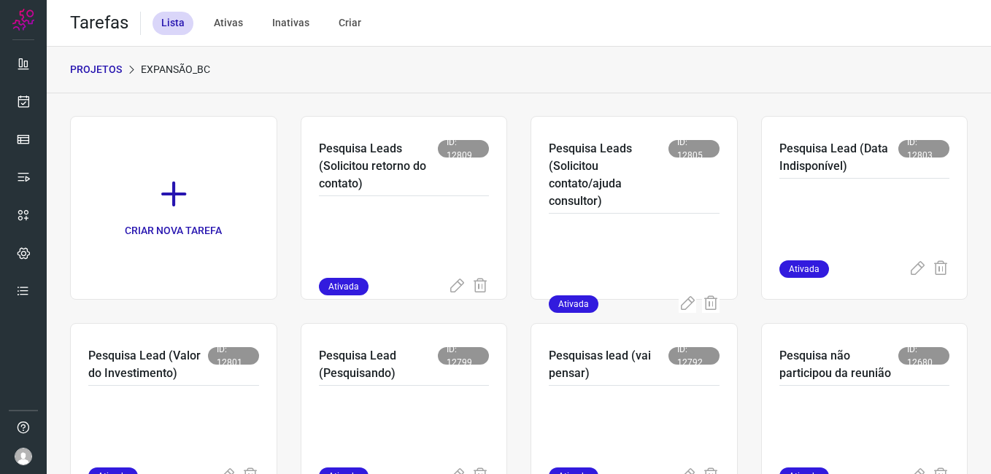
scroll to position [365, 0]
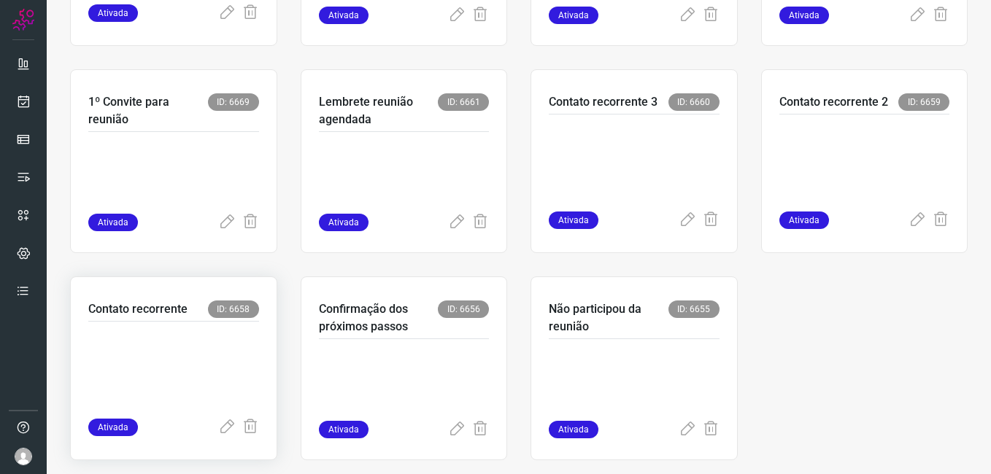
click at [228, 353] on p at bounding box center [173, 366] width 171 height 73
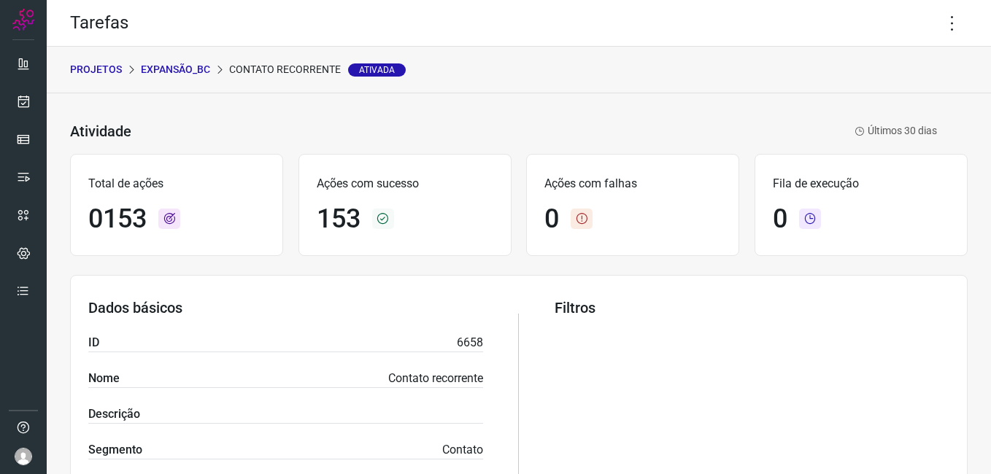
click at [165, 69] on p "Expansão_BC" at bounding box center [175, 69] width 69 height 15
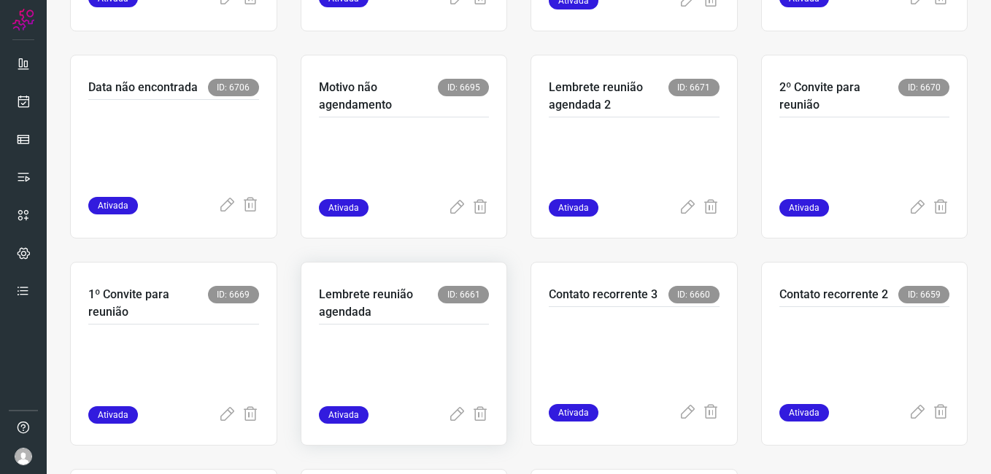
scroll to position [730, 0]
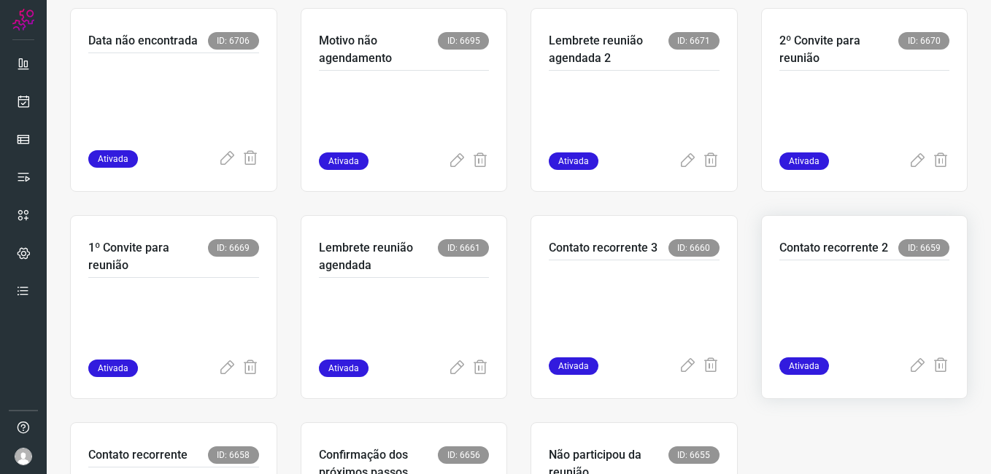
click at [867, 314] on p at bounding box center [864, 305] width 171 height 73
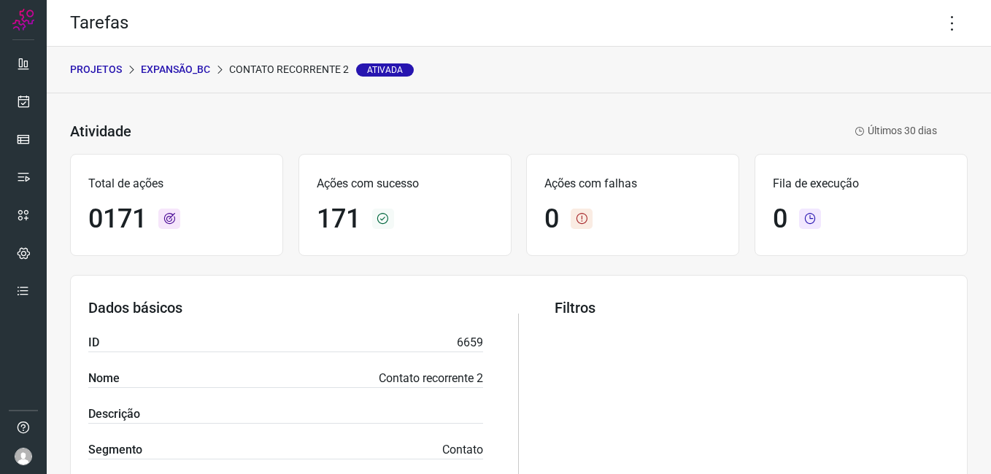
click at [193, 71] on p "Expansão_BC" at bounding box center [175, 69] width 69 height 15
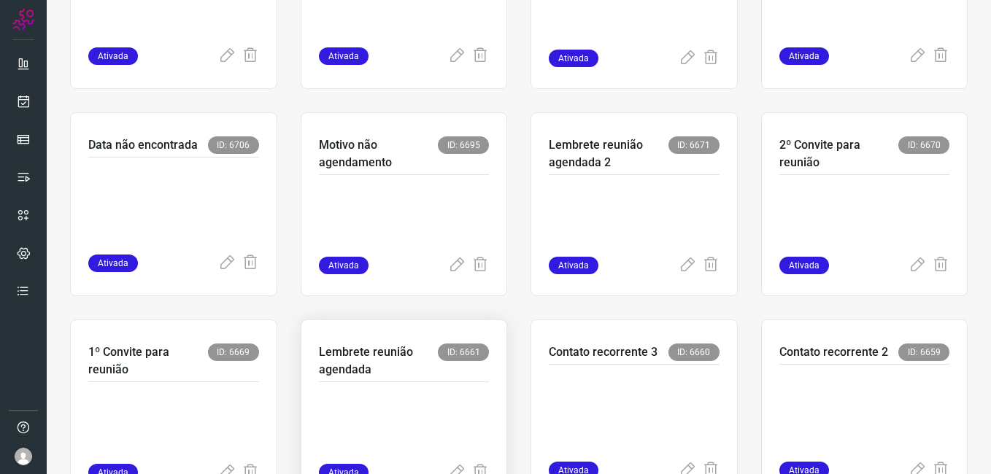
scroll to position [730, 0]
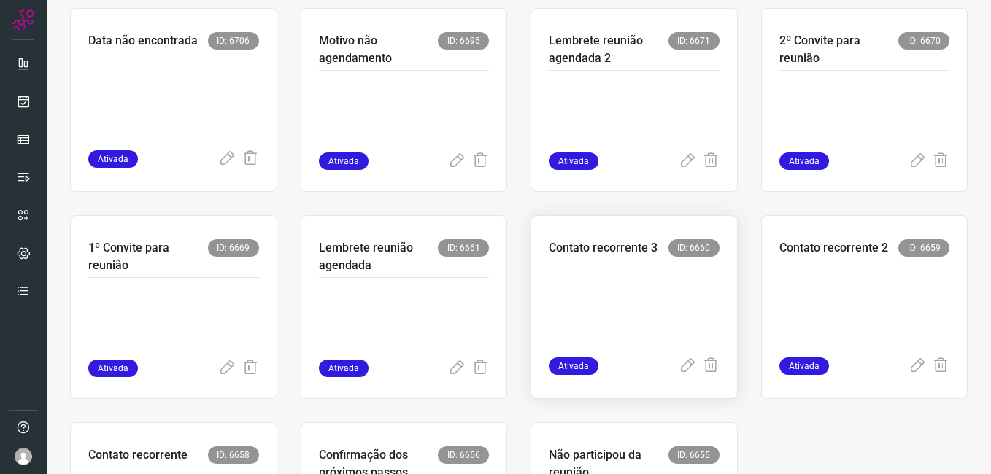
click at [601, 333] on p at bounding box center [634, 305] width 171 height 73
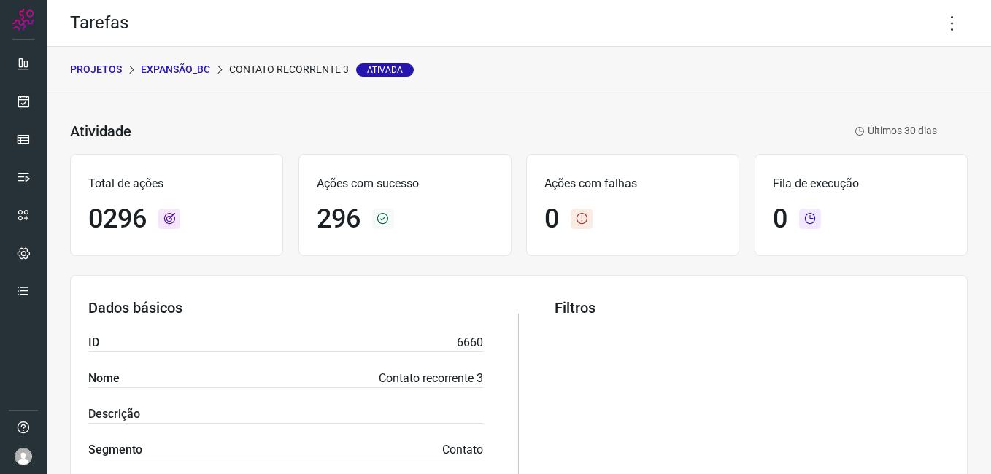
click at [176, 69] on p "Expansão_BC" at bounding box center [175, 69] width 69 height 15
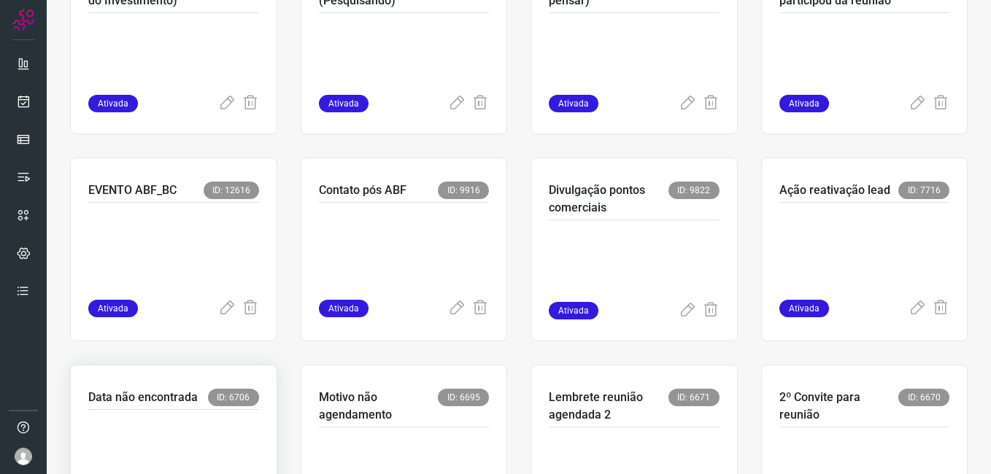
scroll to position [387, 0]
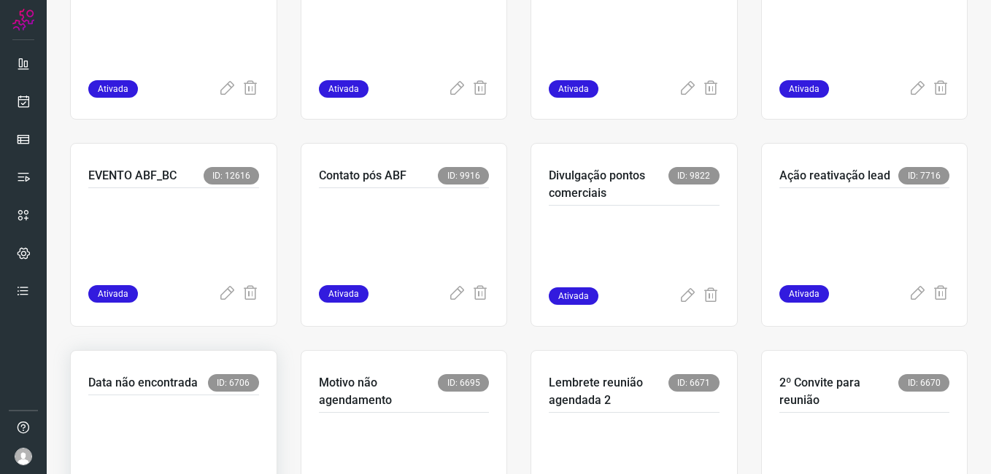
click at [197, 438] on p at bounding box center [173, 440] width 171 height 73
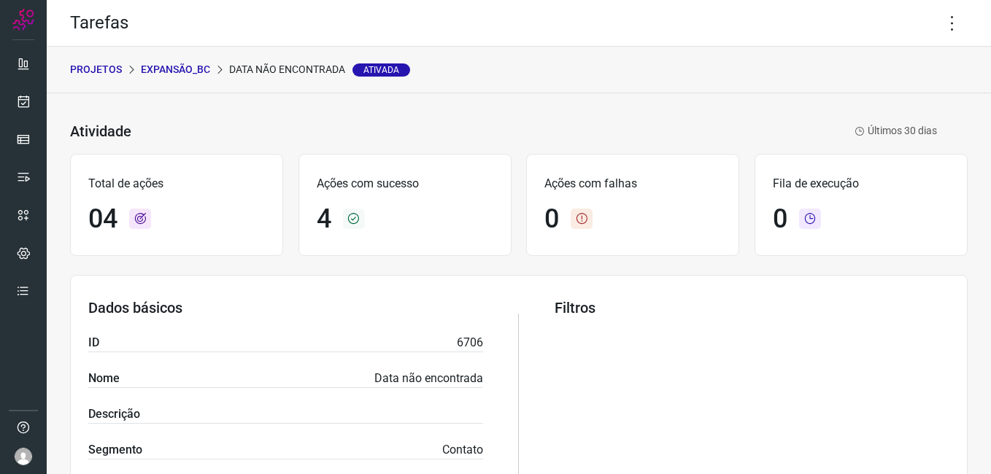
click at [169, 68] on p "Expansão_BC" at bounding box center [175, 69] width 69 height 15
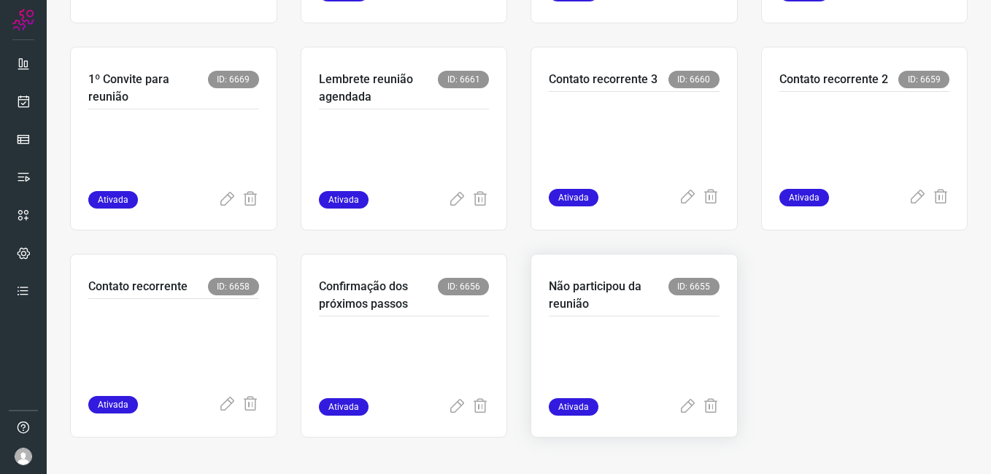
click at [646, 361] on p at bounding box center [634, 361] width 171 height 73
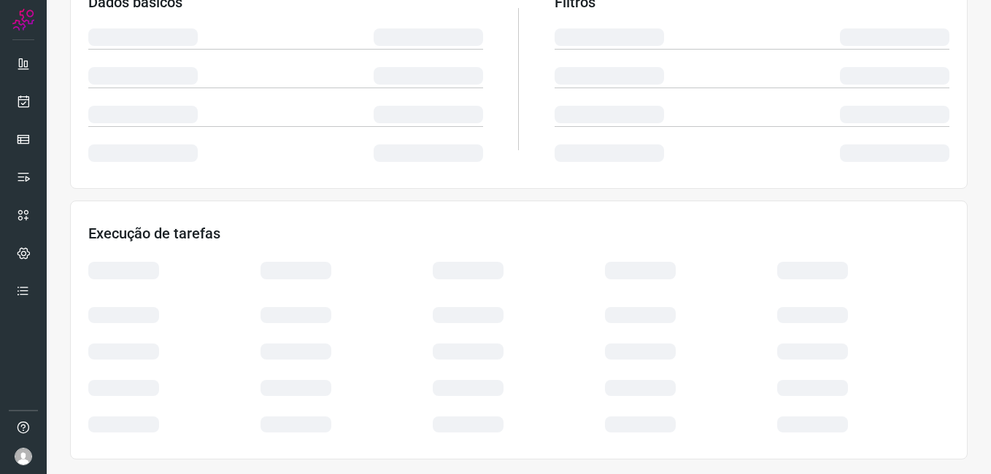
scroll to position [279, 0]
